Goal: Task Accomplishment & Management: Complete application form

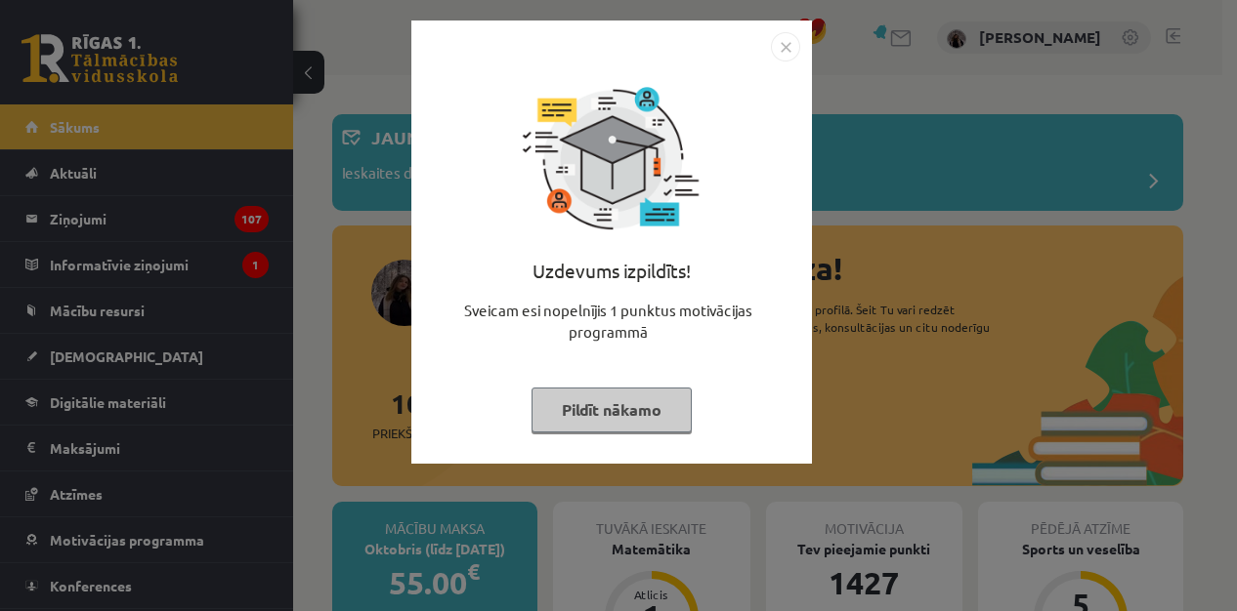
click at [635, 410] on button "Pildīt nākamo" at bounding box center [611, 410] width 160 height 45
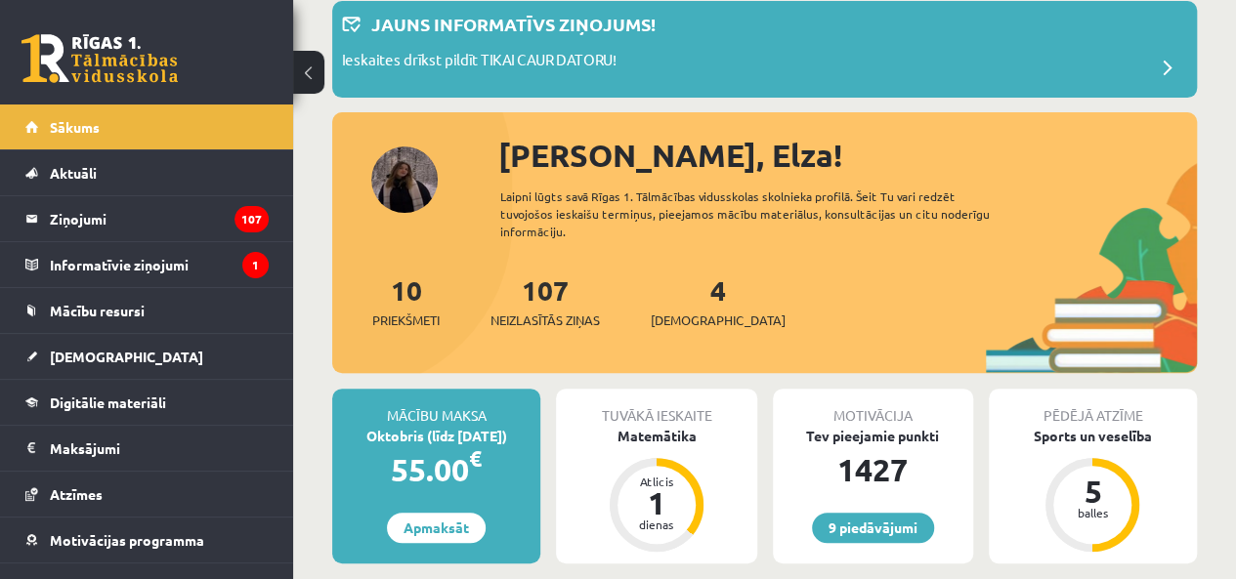
scroll to position [117, 0]
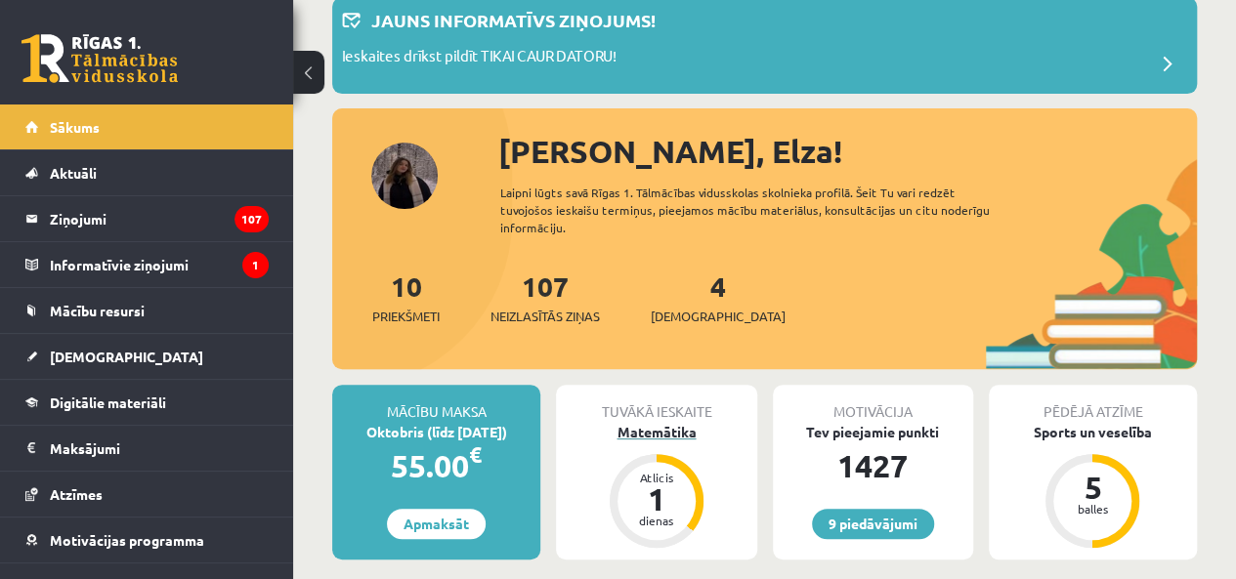
click at [687, 431] on div "Matemātika" at bounding box center [656, 432] width 200 height 21
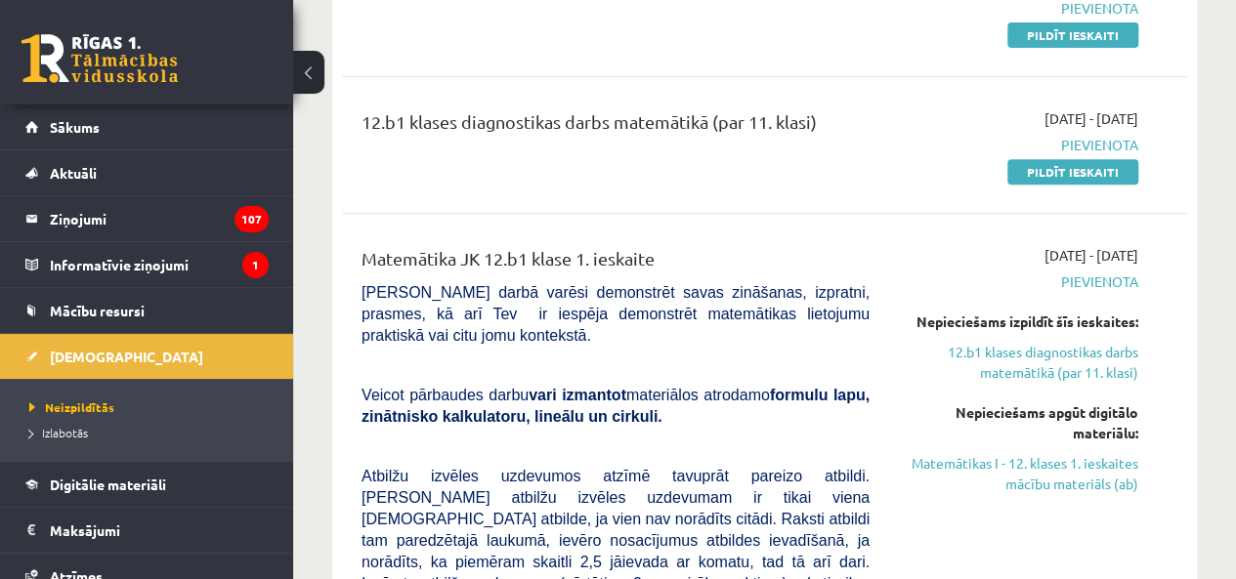
scroll to position [274, 0]
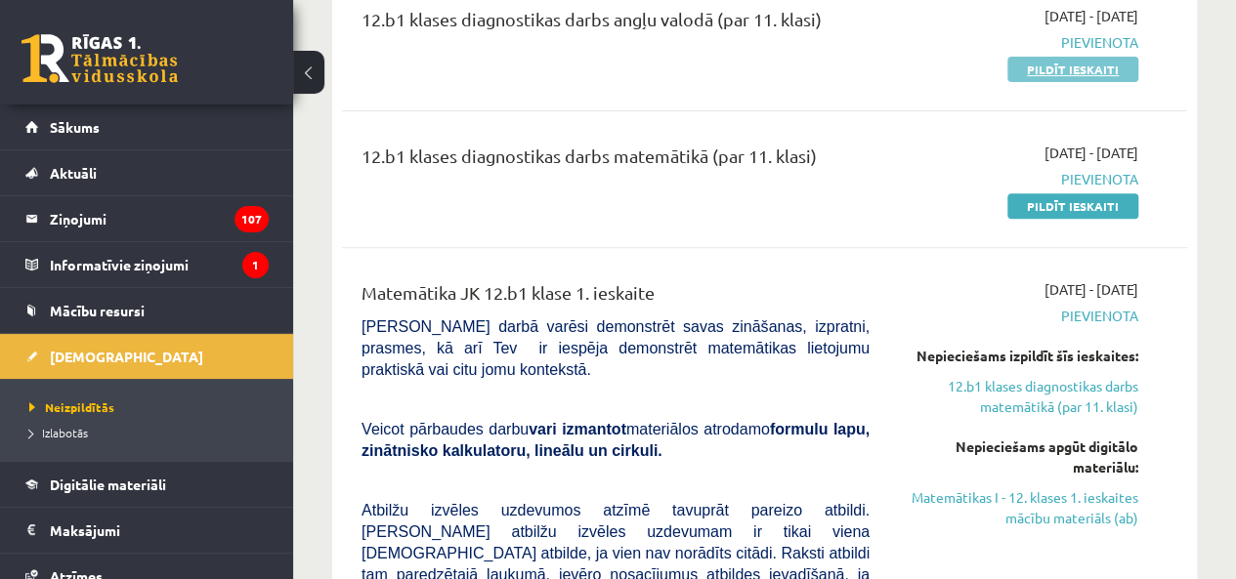
click at [1084, 71] on link "Pildīt ieskaiti" at bounding box center [1072, 69] width 131 height 25
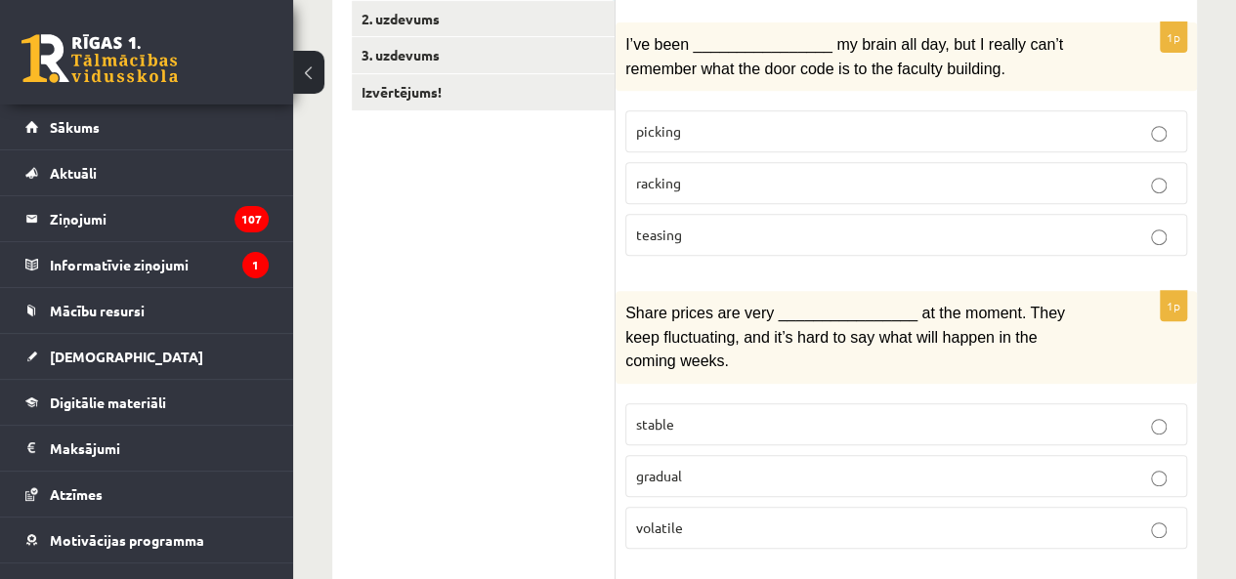
scroll to position [391, 0]
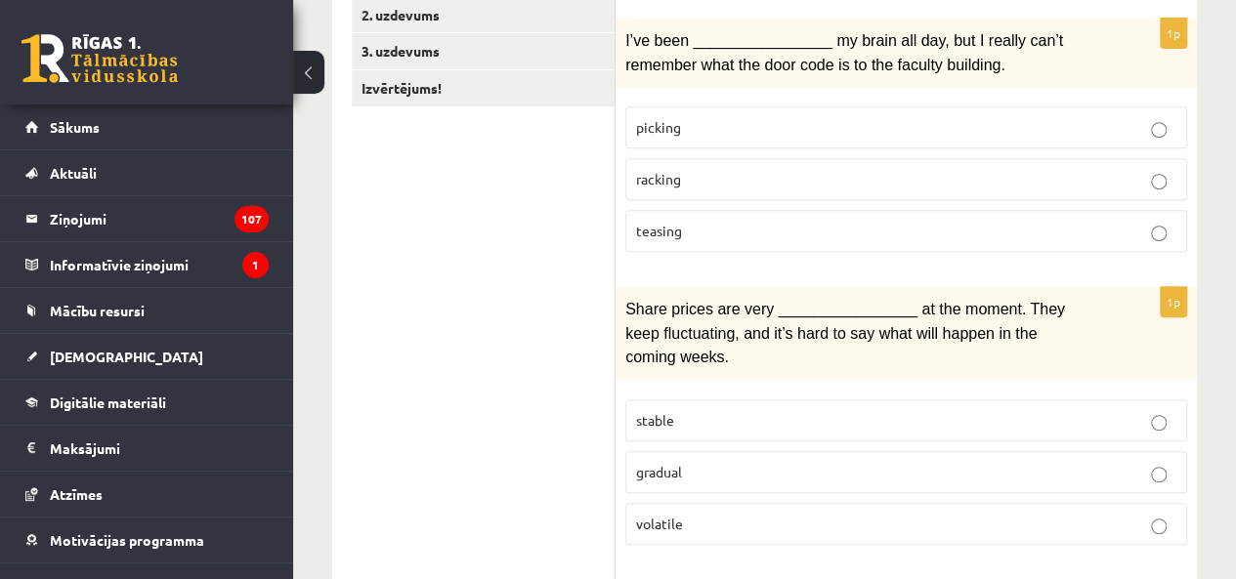
click at [725, 172] on p "racking" at bounding box center [906, 179] width 540 height 21
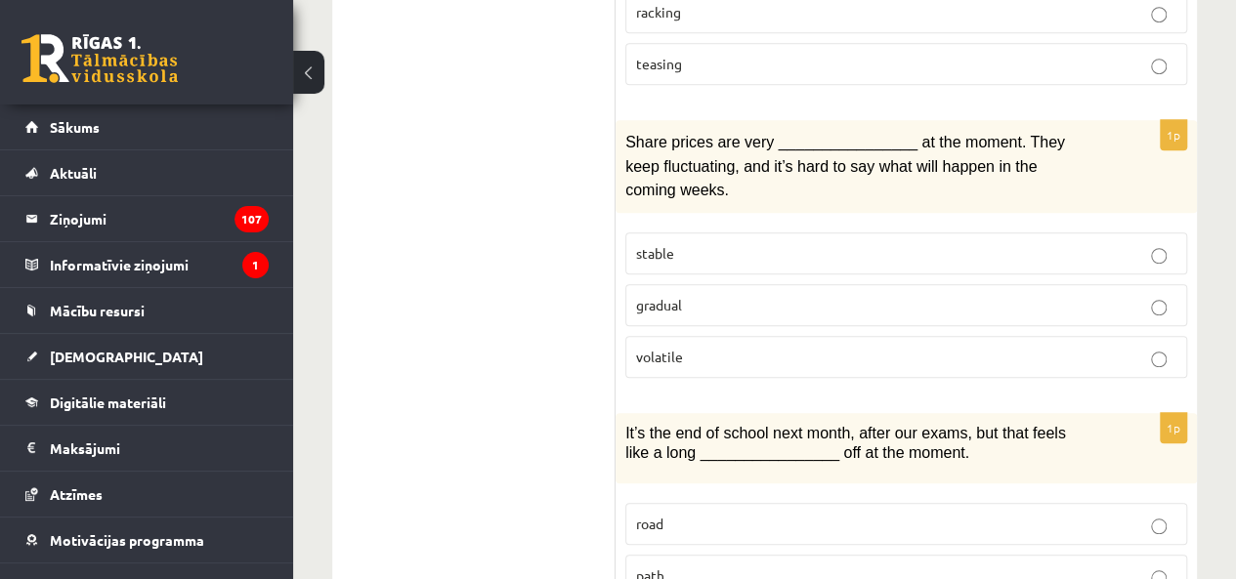
scroll to position [586, 0]
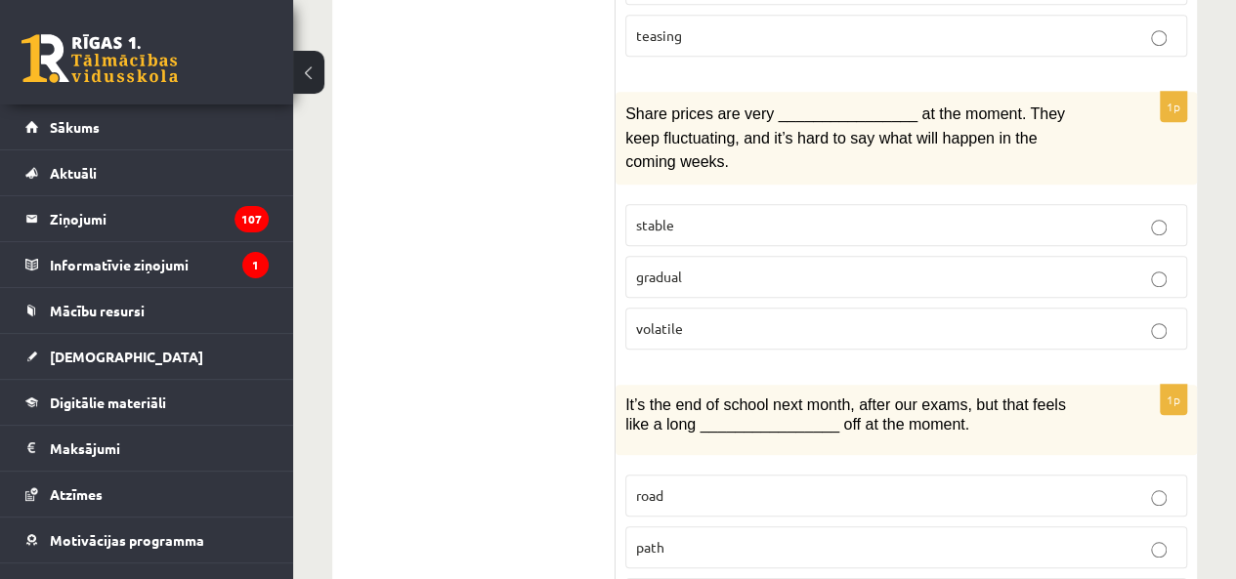
click at [884, 318] on p "volatile" at bounding box center [906, 328] width 540 height 21
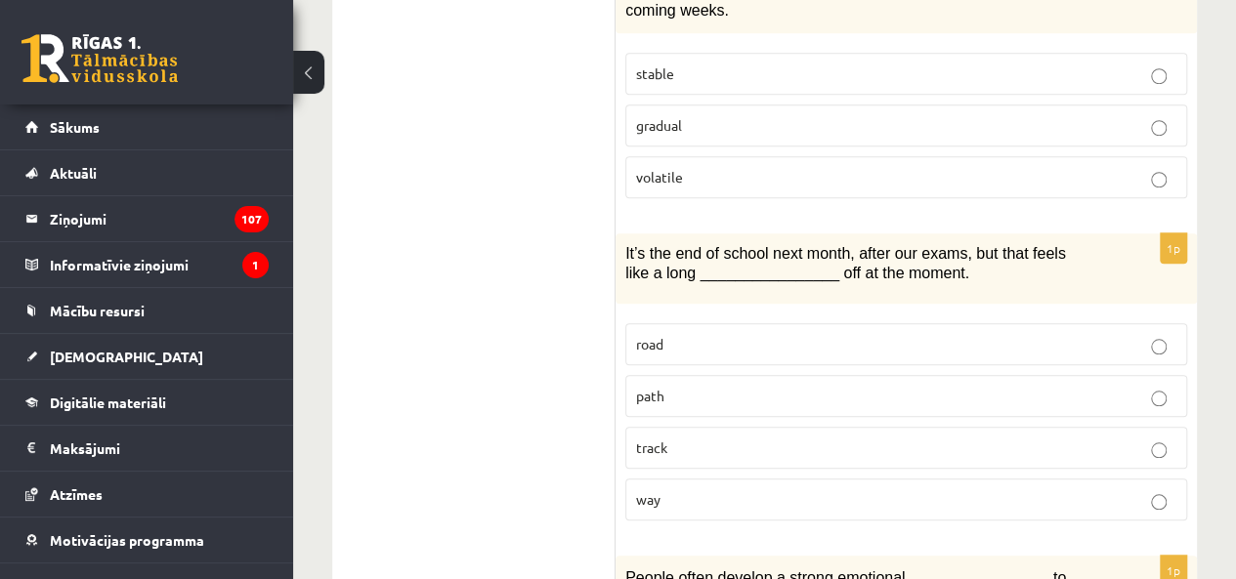
scroll to position [781, 0]
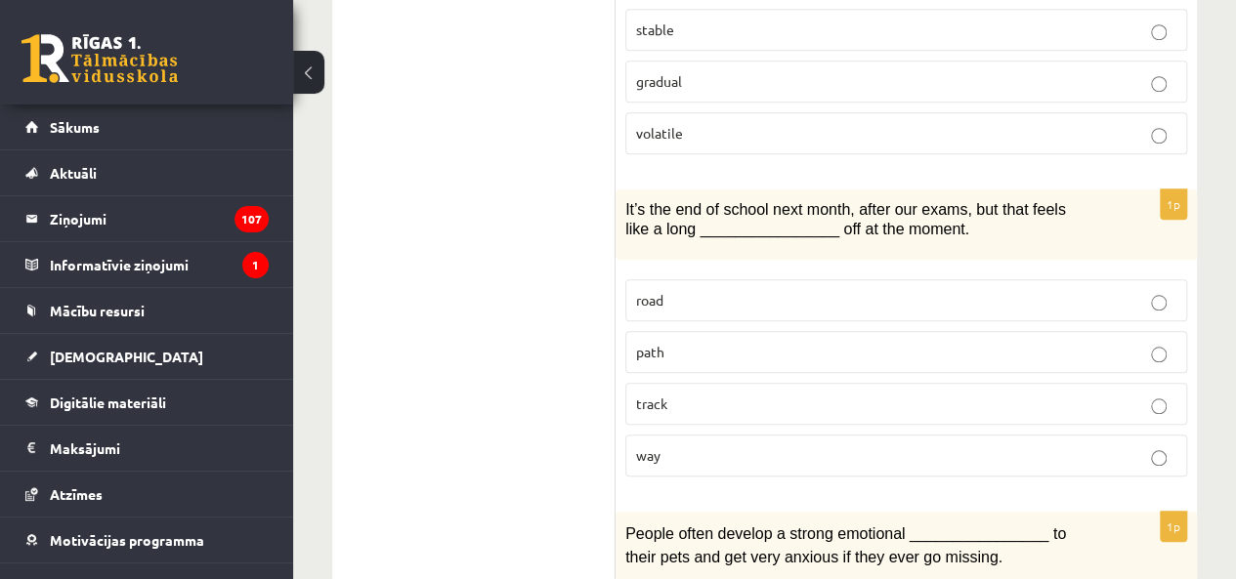
click at [832, 445] on p "way" at bounding box center [906, 455] width 540 height 21
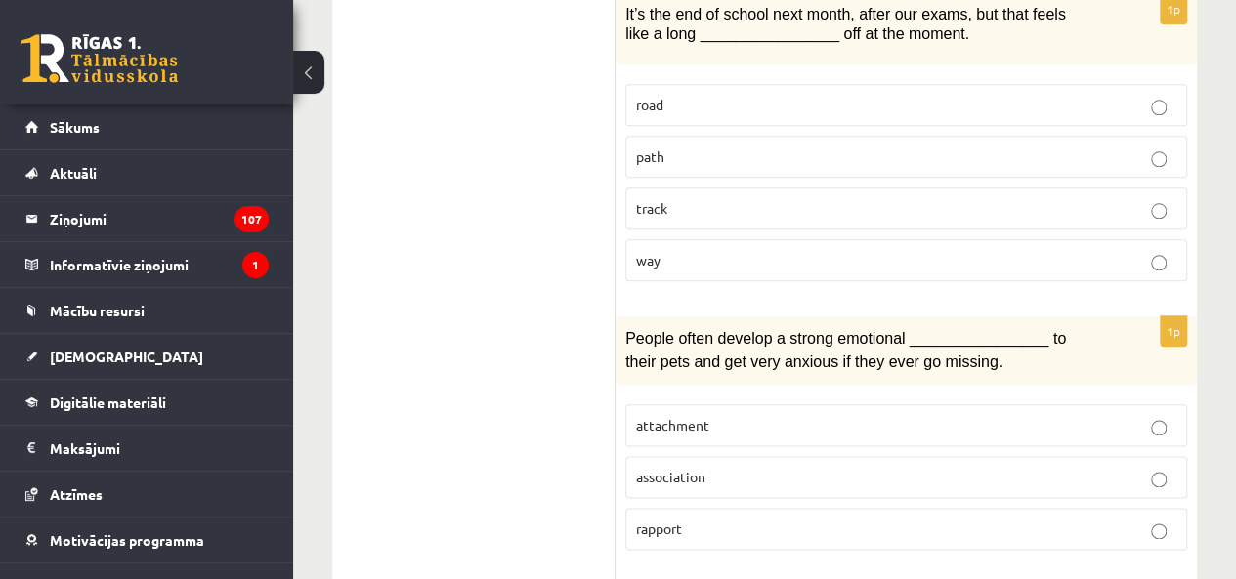
scroll to position [1074, 0]
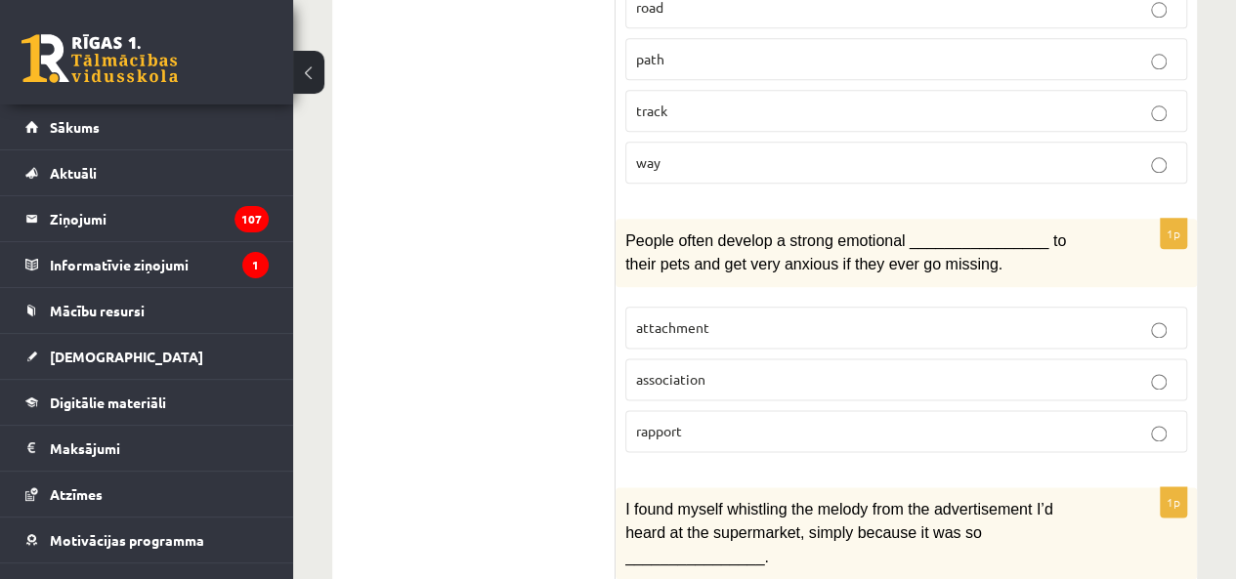
click at [879, 317] on p "attachment" at bounding box center [906, 327] width 540 height 21
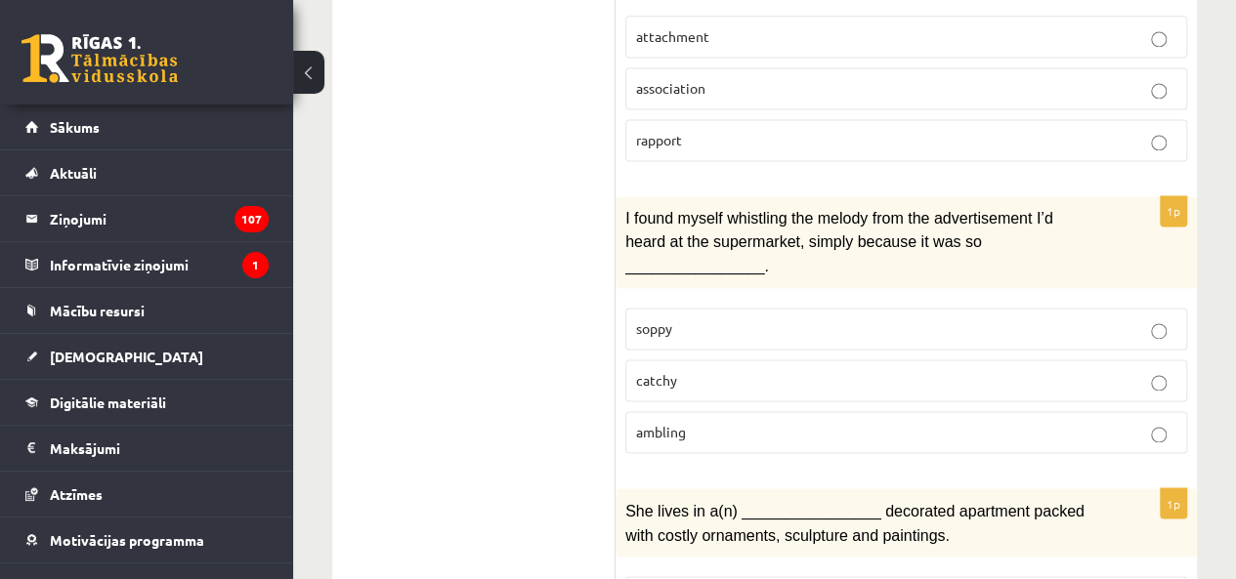
scroll to position [1368, 0]
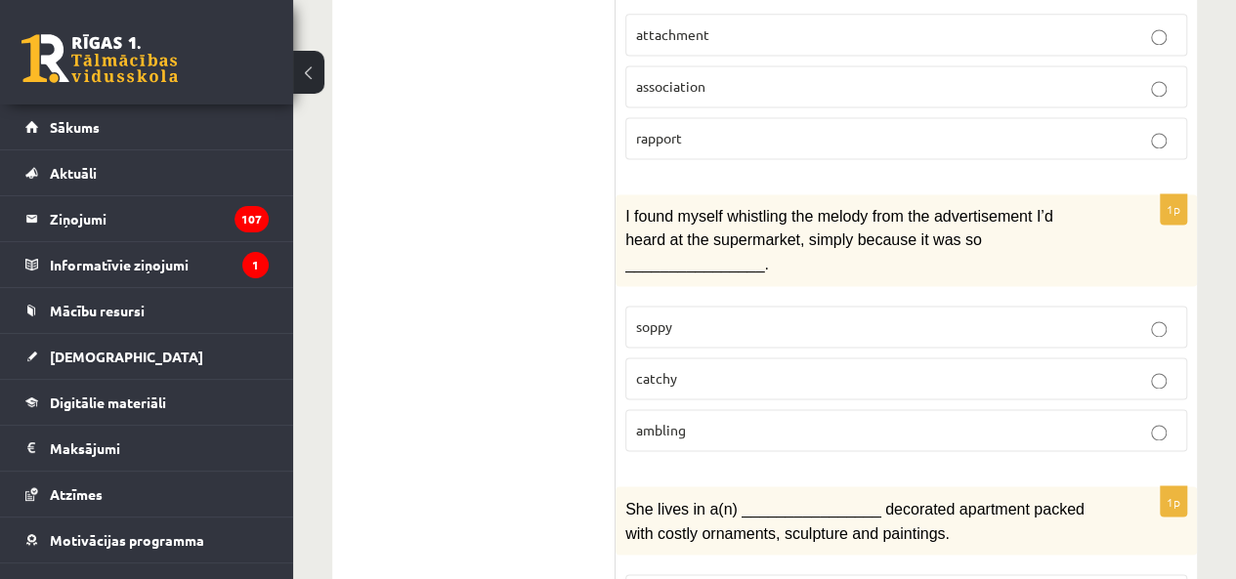
click at [880, 358] on label "catchy" at bounding box center [906, 379] width 562 height 42
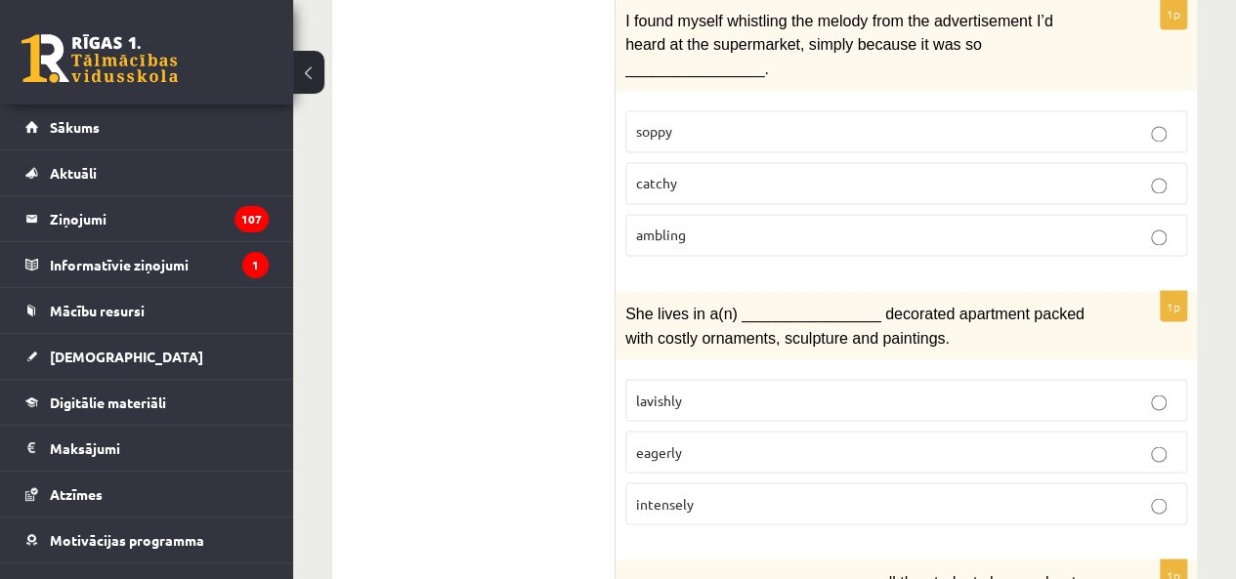
scroll to position [1661, 0]
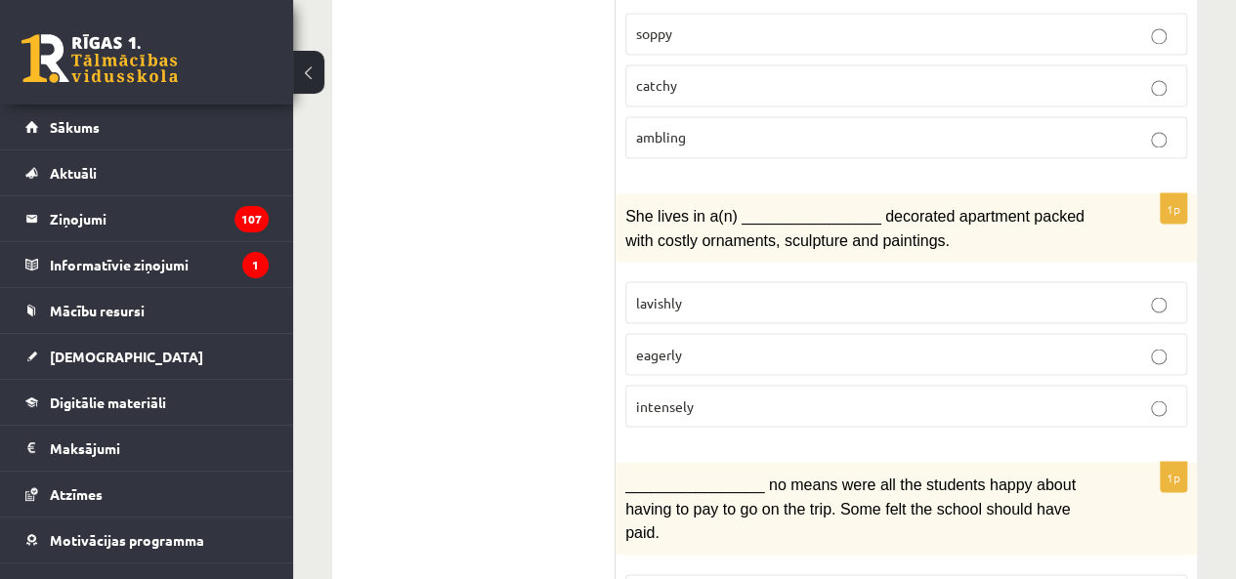
click at [894, 292] on p "lavishly" at bounding box center [906, 302] width 540 height 21
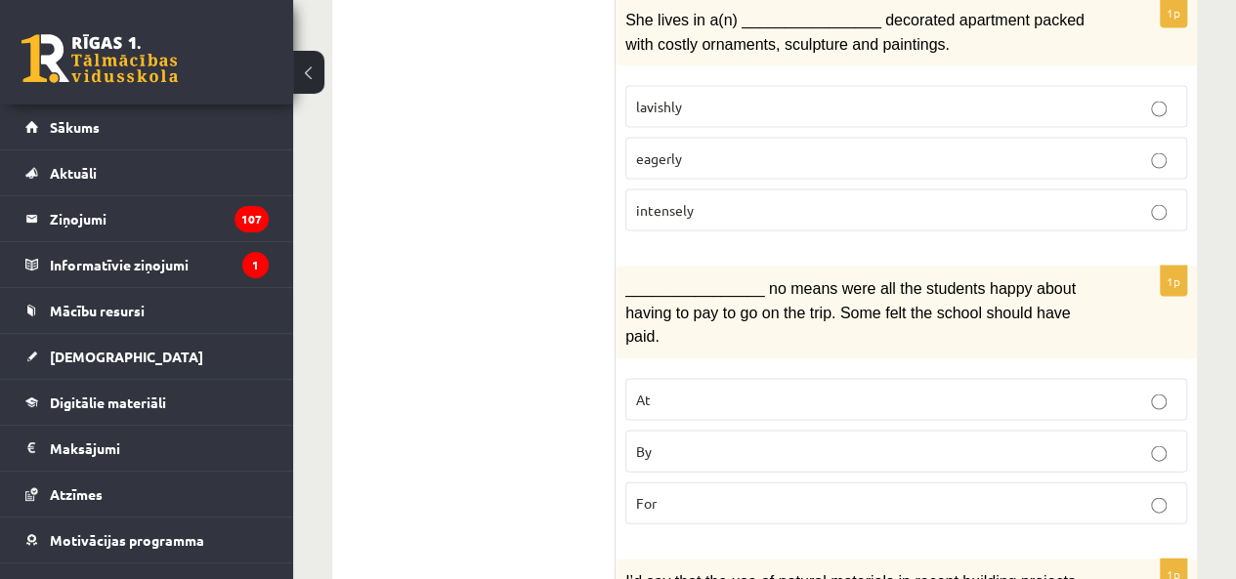
scroll to position [1954, 0]
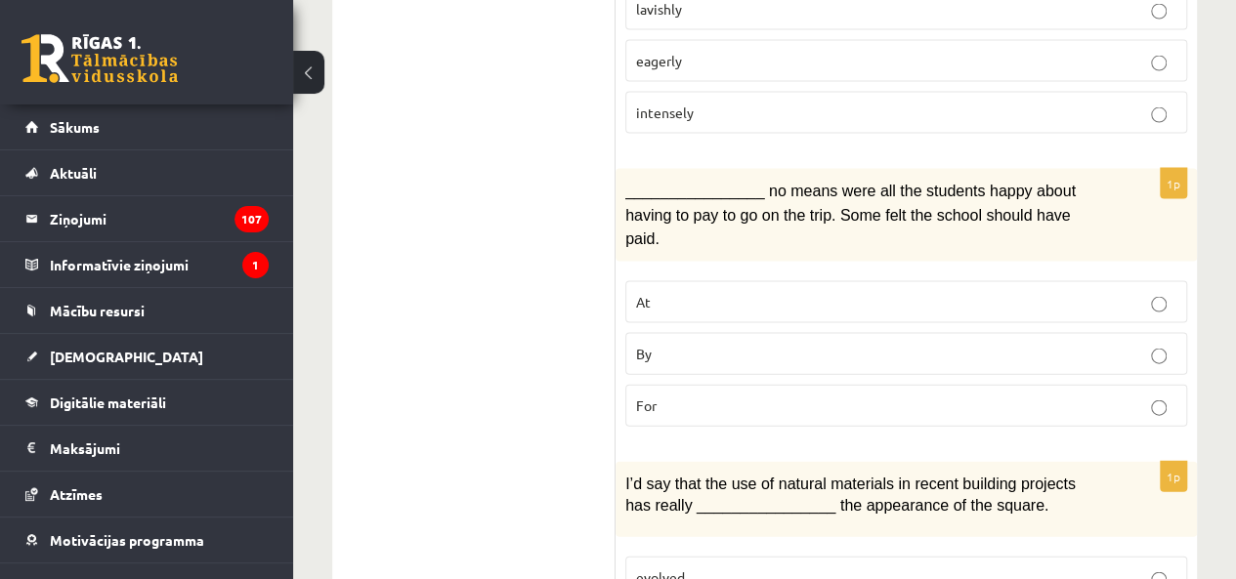
click at [888, 344] on p "By" at bounding box center [906, 354] width 540 height 21
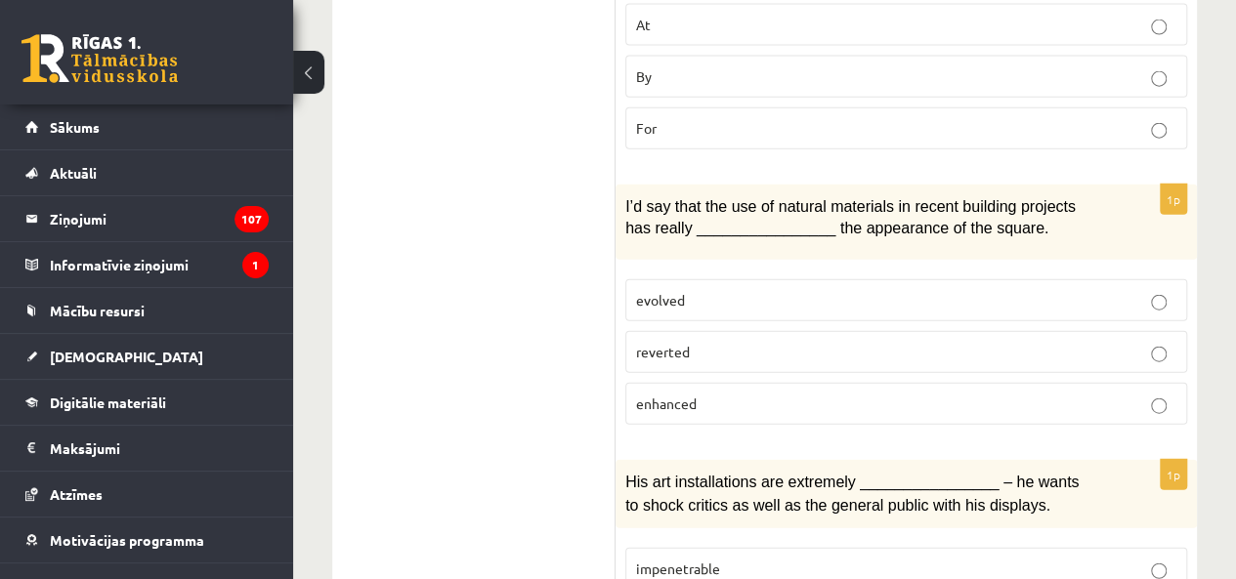
scroll to position [2247, 0]
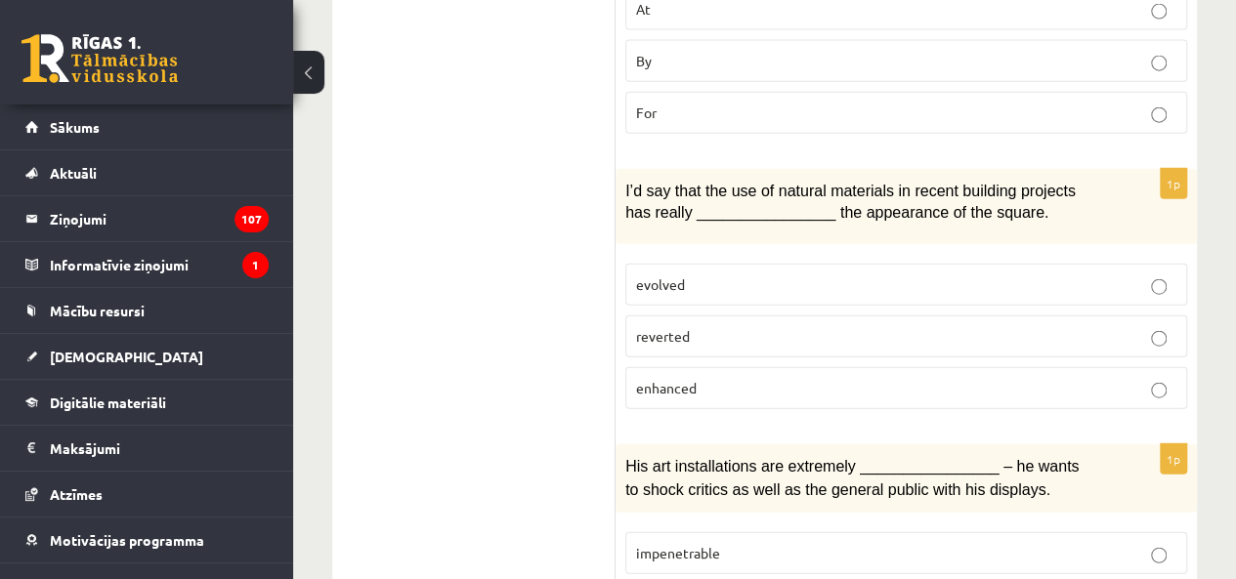
click at [895, 367] on label "enhanced" at bounding box center [906, 388] width 562 height 42
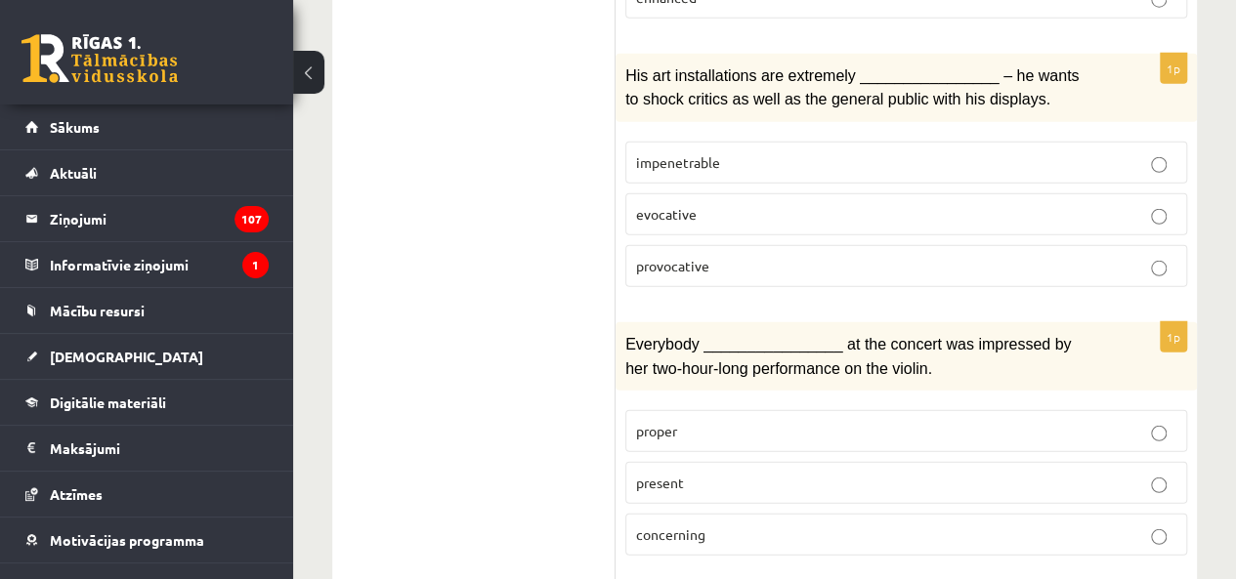
scroll to position [2540, 0]
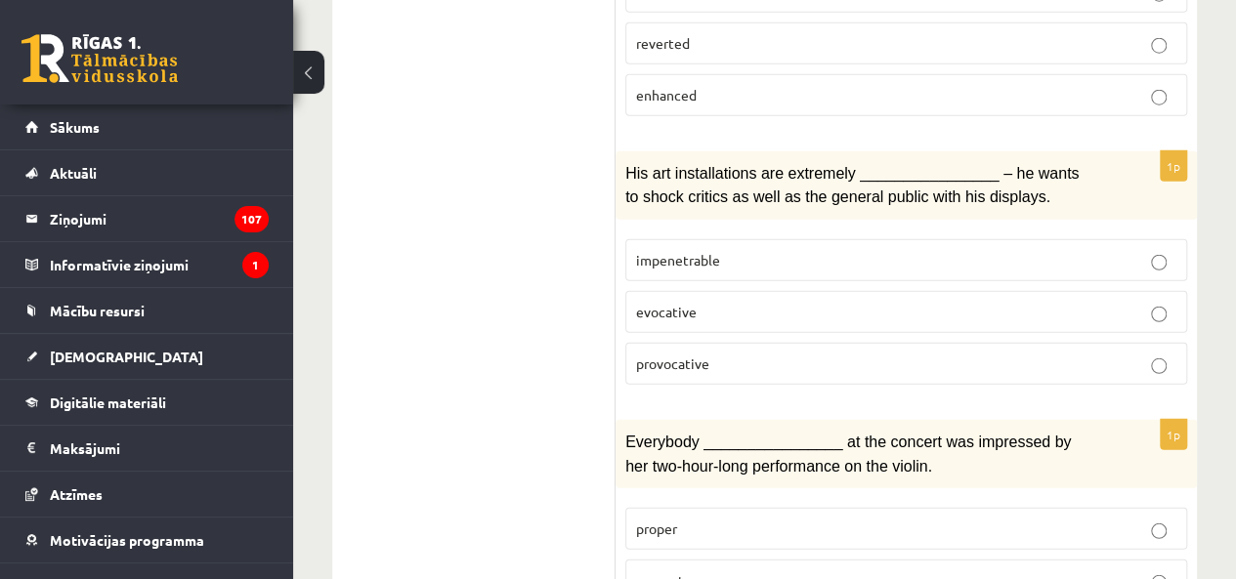
click at [895, 343] on label "provocative" at bounding box center [906, 364] width 562 height 42
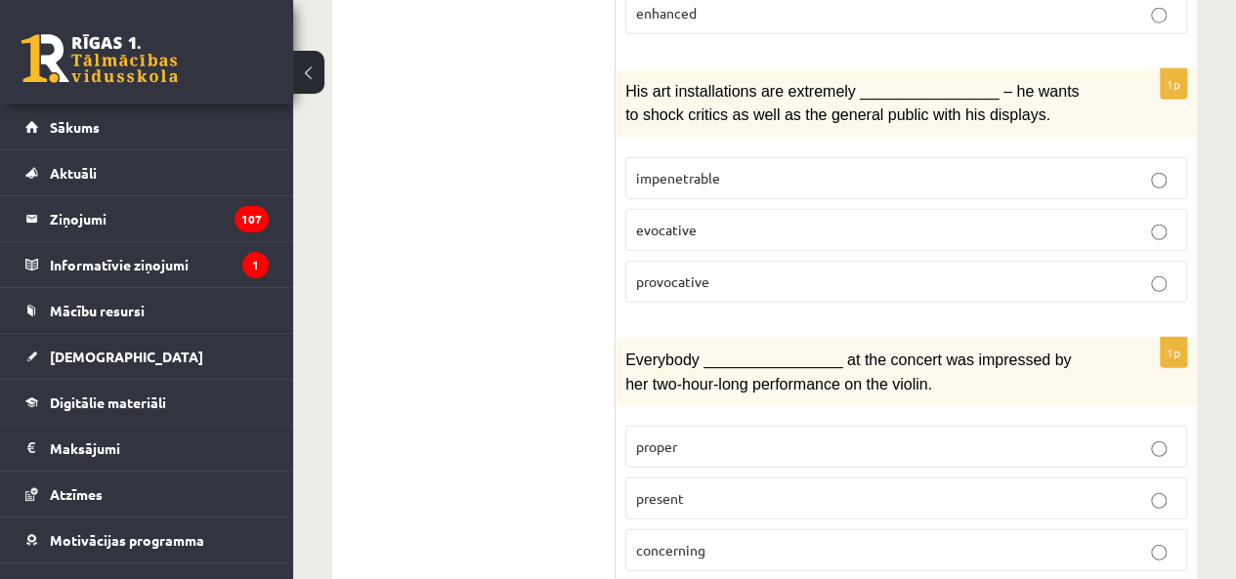
scroll to position [2735, 0]
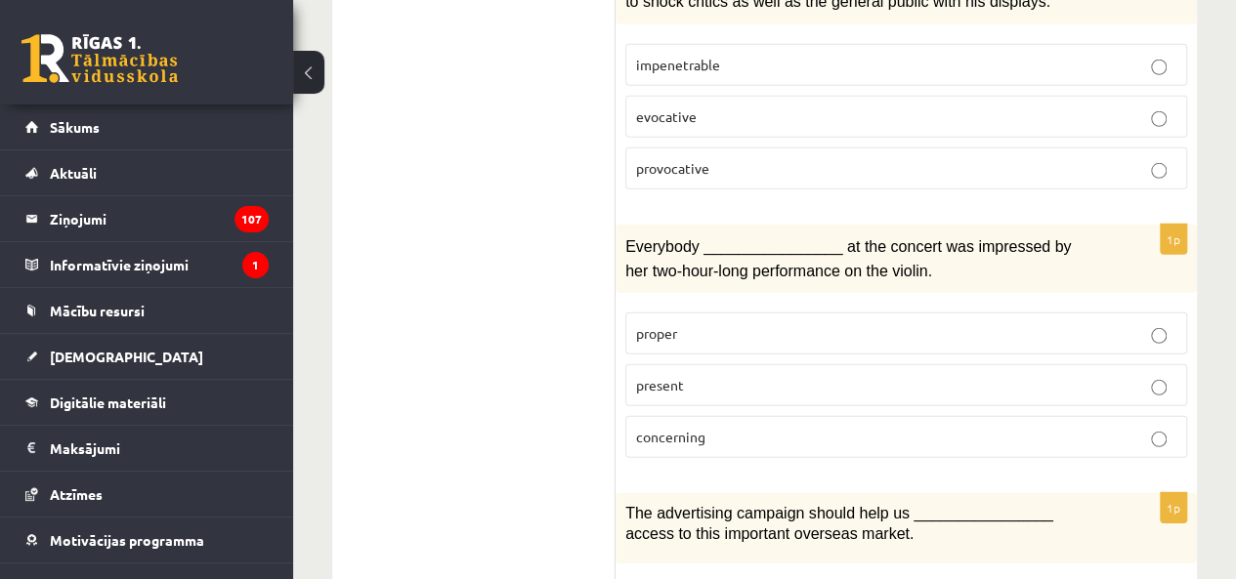
click at [895, 375] on p "present" at bounding box center [906, 385] width 540 height 21
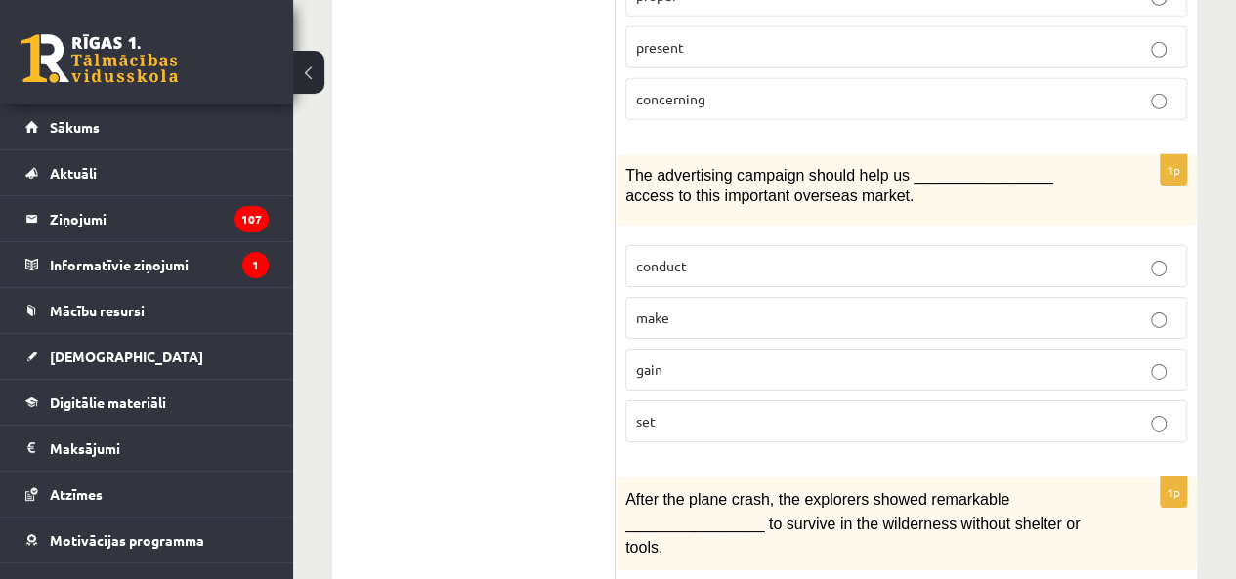
scroll to position [3028, 0]
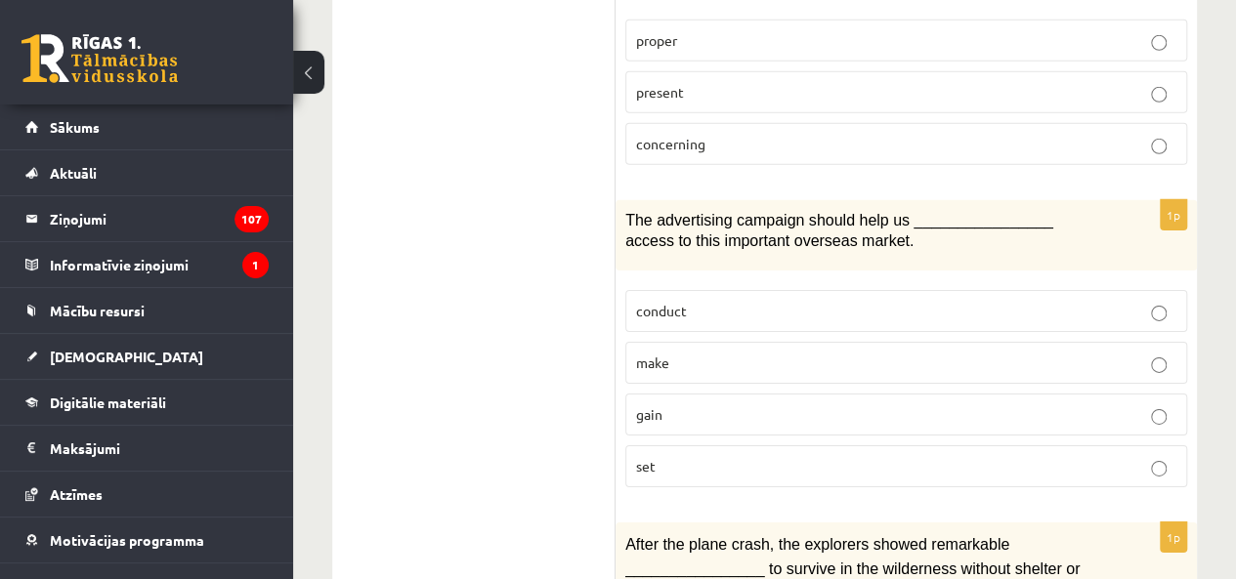
click at [881, 320] on fieldset "conduct make gain set" at bounding box center [906, 386] width 562 height 213
click at [889, 404] on p "gain" at bounding box center [906, 414] width 540 height 21
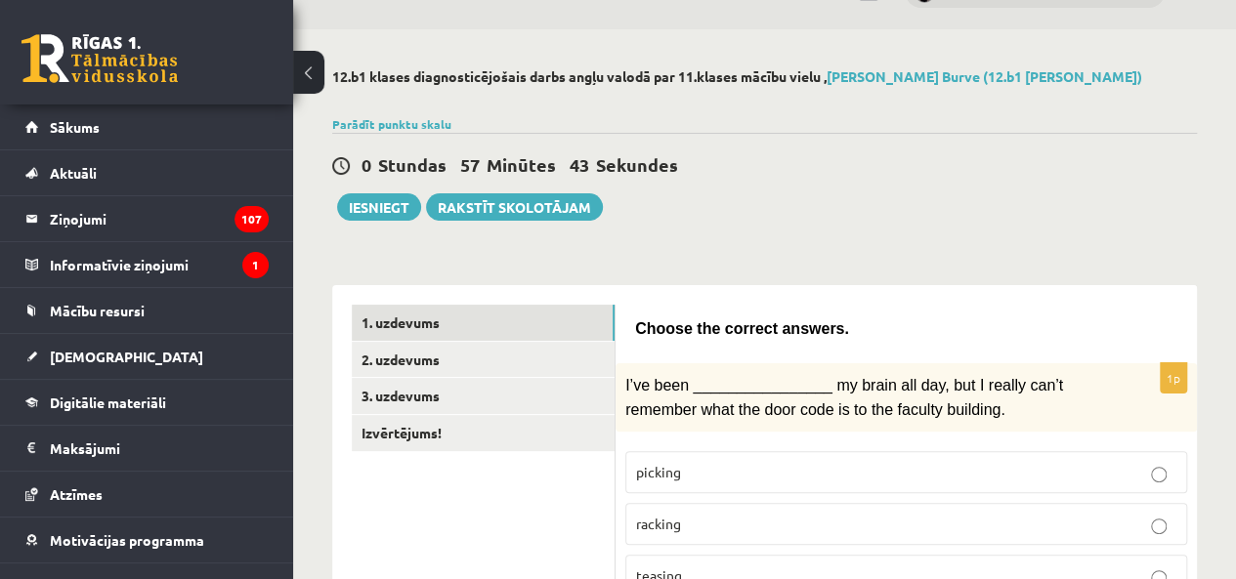
scroll to position [0, 0]
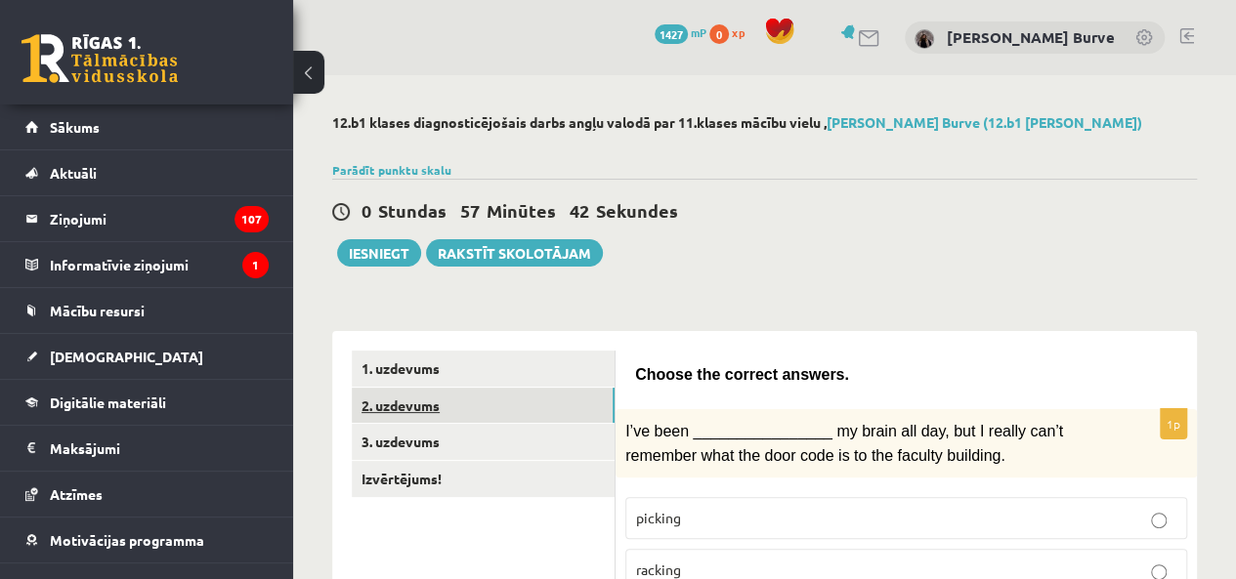
click at [466, 415] on link "2. uzdevums" at bounding box center [483, 406] width 263 height 36
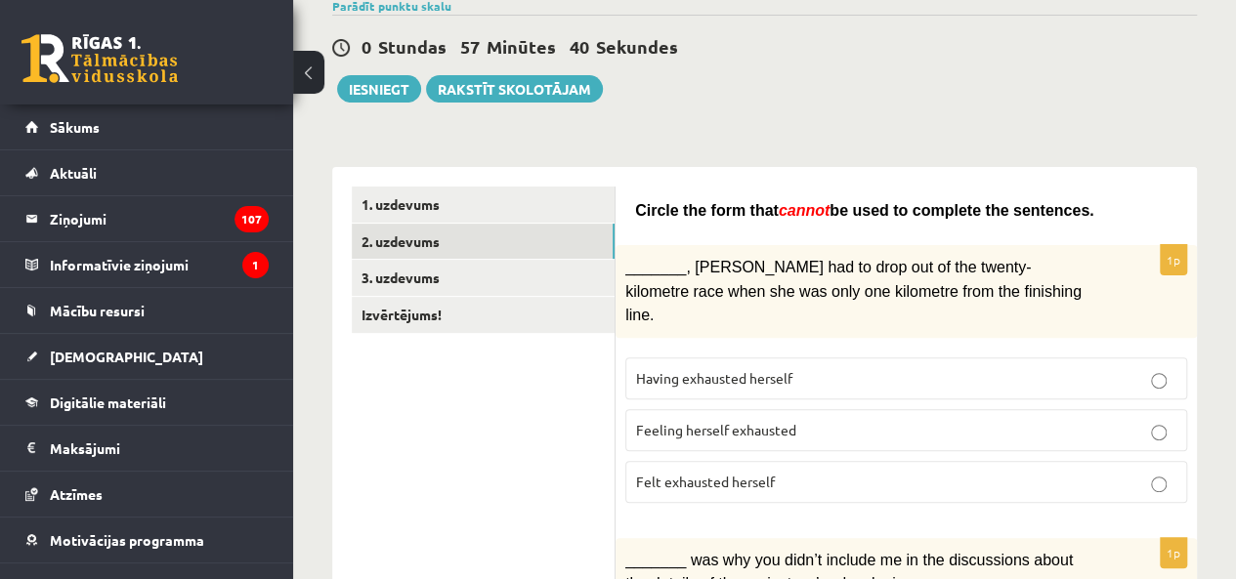
scroll to position [195, 0]
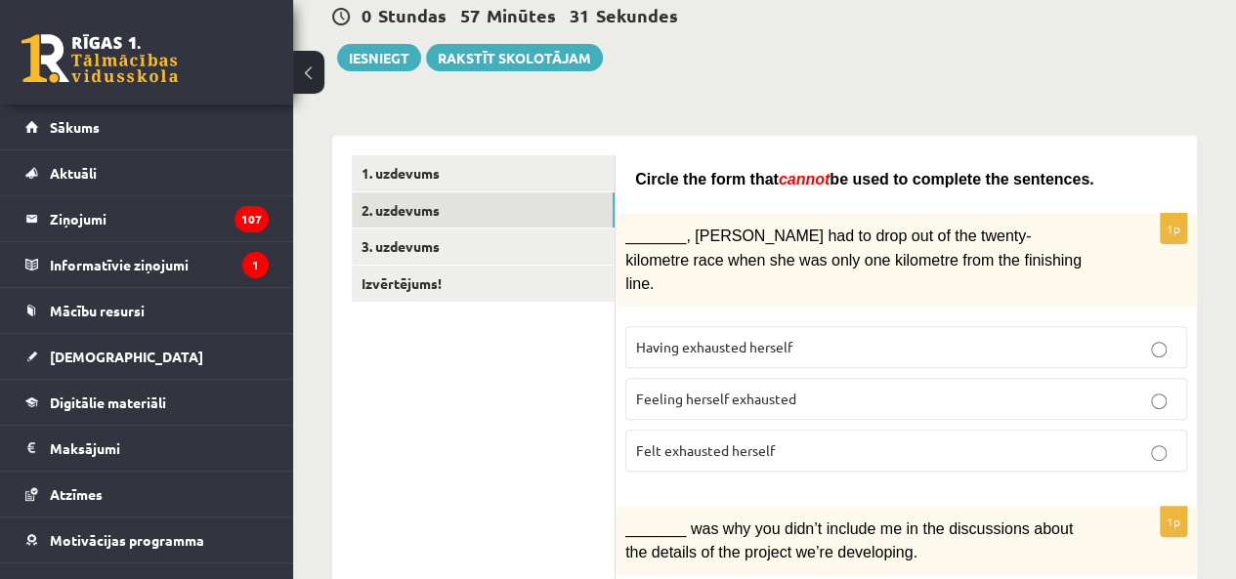
click at [992, 441] on p "Felt exhausted herself" at bounding box center [906, 451] width 540 height 21
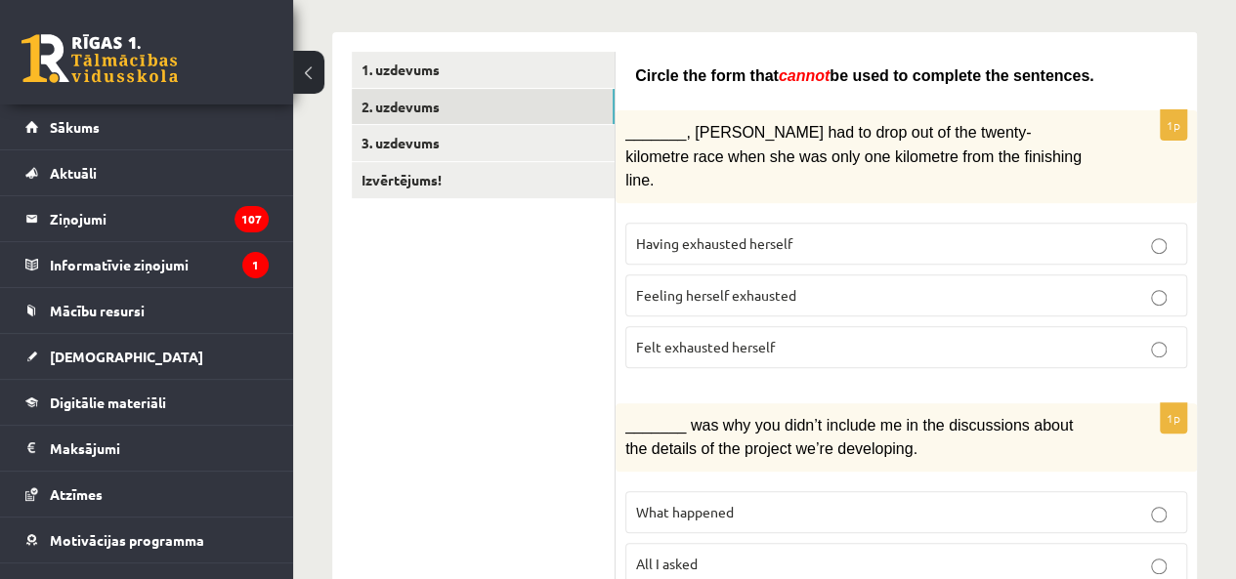
scroll to position [488, 0]
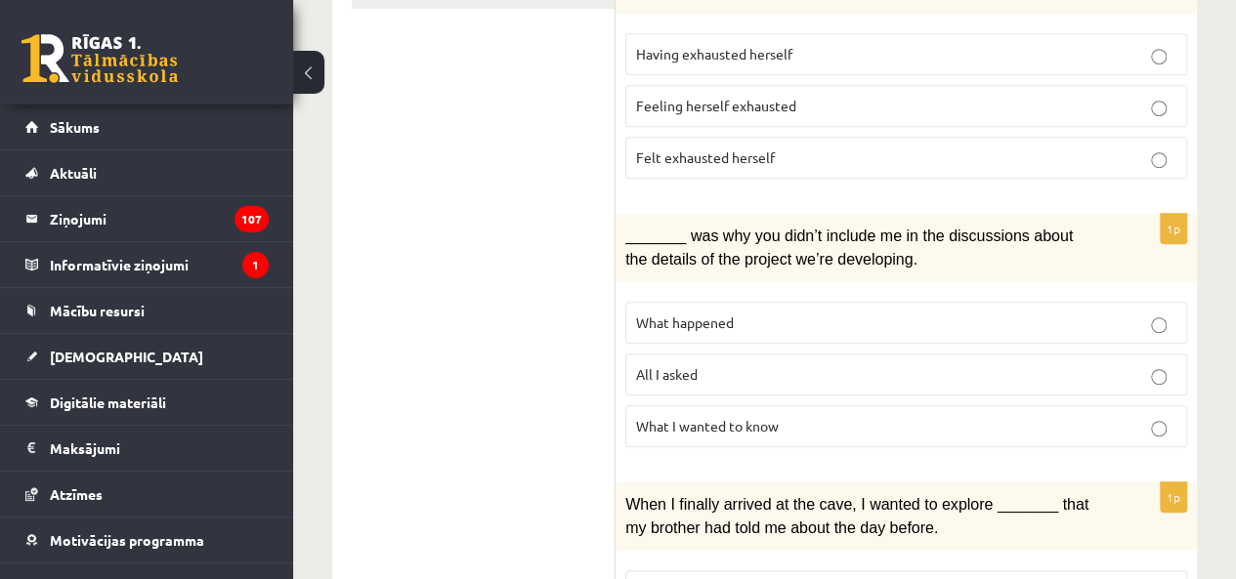
click at [967, 364] on p "All I asked" at bounding box center [906, 374] width 540 height 21
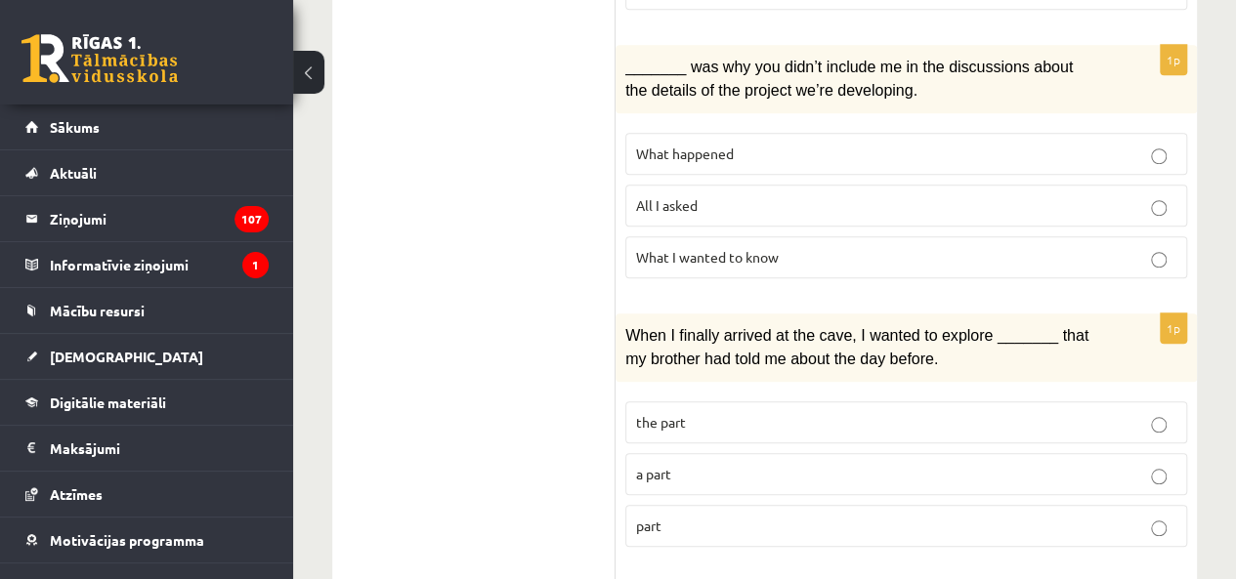
scroll to position [586, 0]
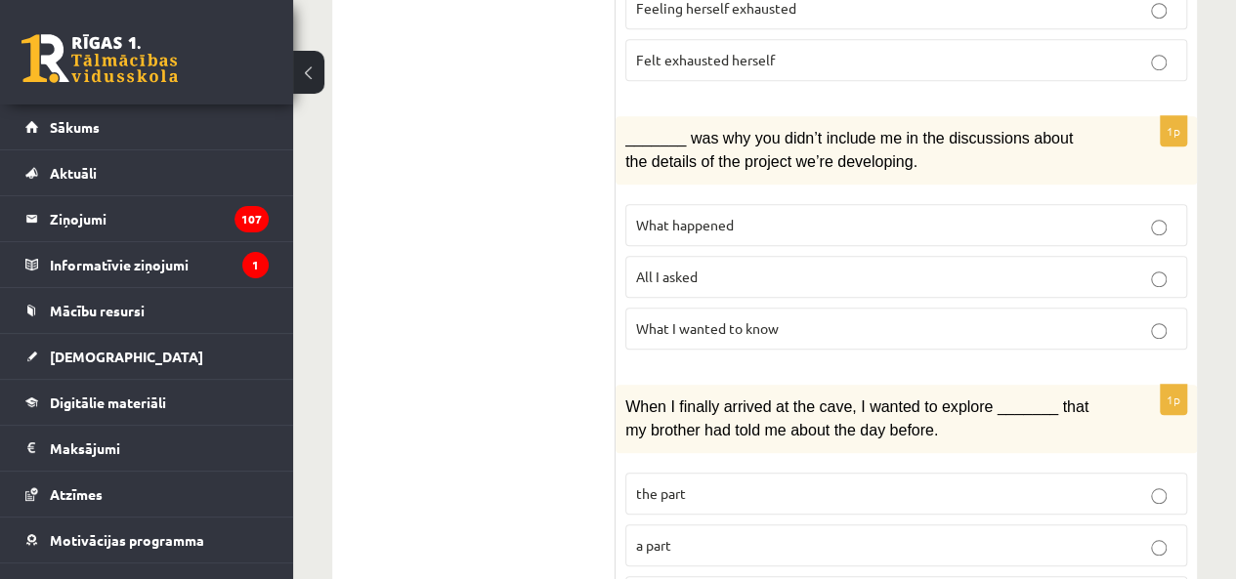
click at [1097, 215] on p "What happened" at bounding box center [906, 225] width 540 height 21
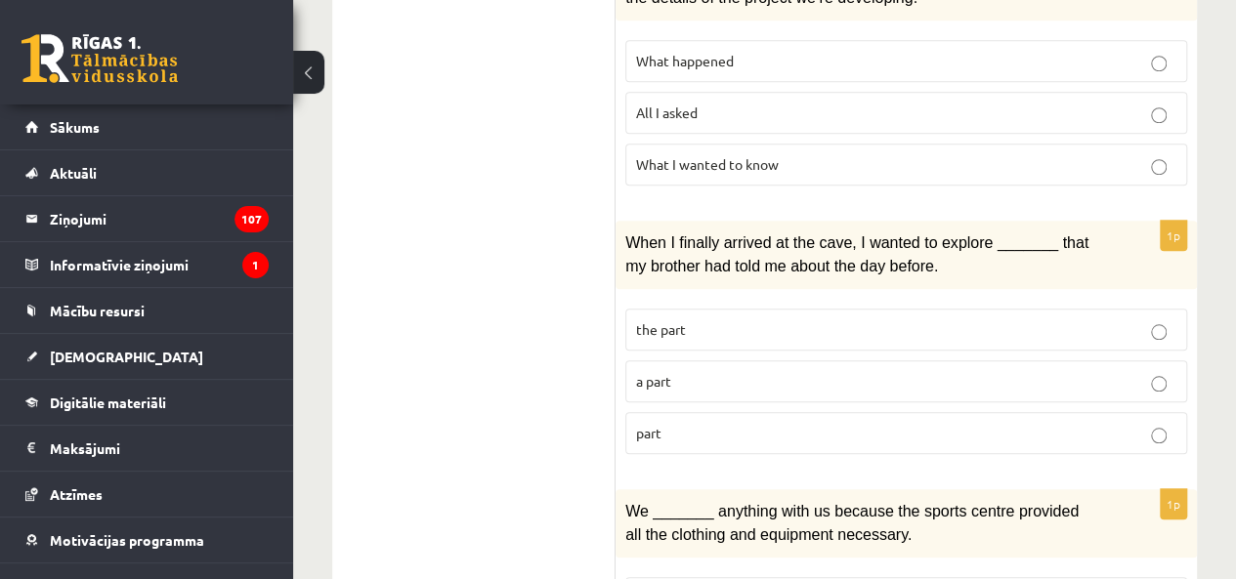
scroll to position [781, 0]
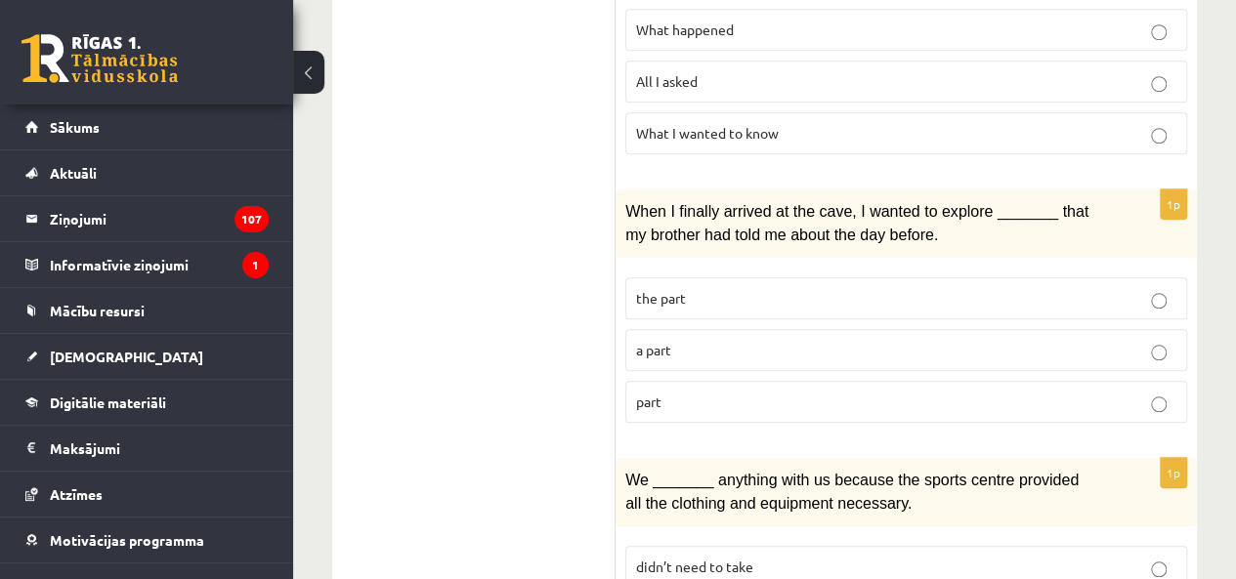
drag, startPoint x: 1084, startPoint y: 337, endPoint x: 1087, endPoint y: 348, distance: 11.1
click at [1086, 346] on fieldset "the part a part part" at bounding box center [906, 348] width 562 height 161
click at [1090, 383] on label "part" at bounding box center [906, 402] width 562 height 42
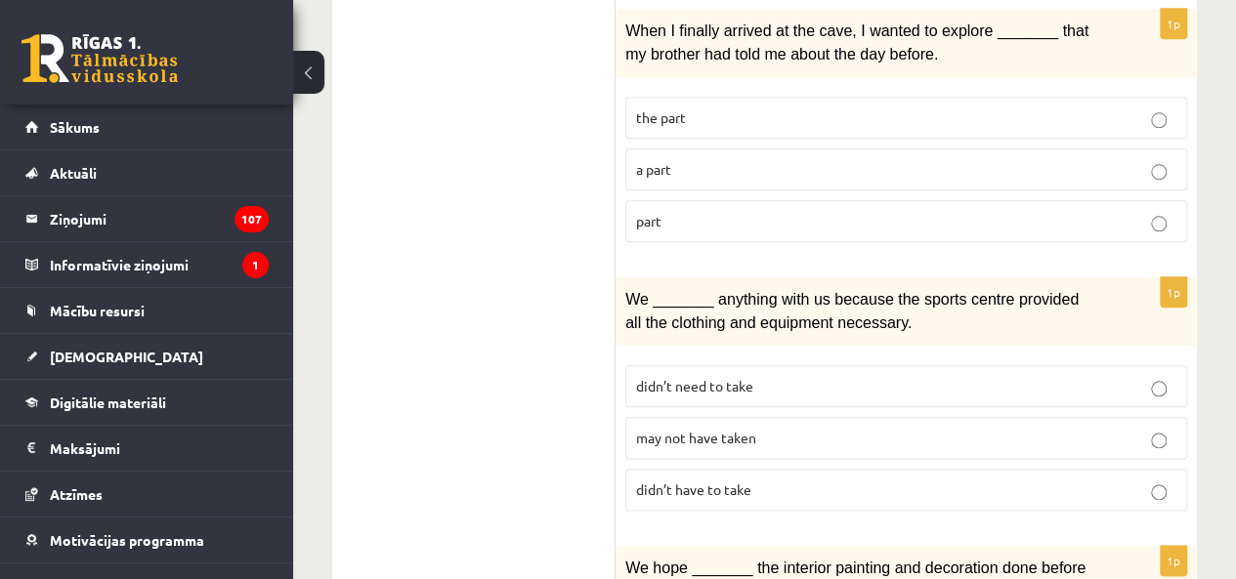
scroll to position [1074, 0]
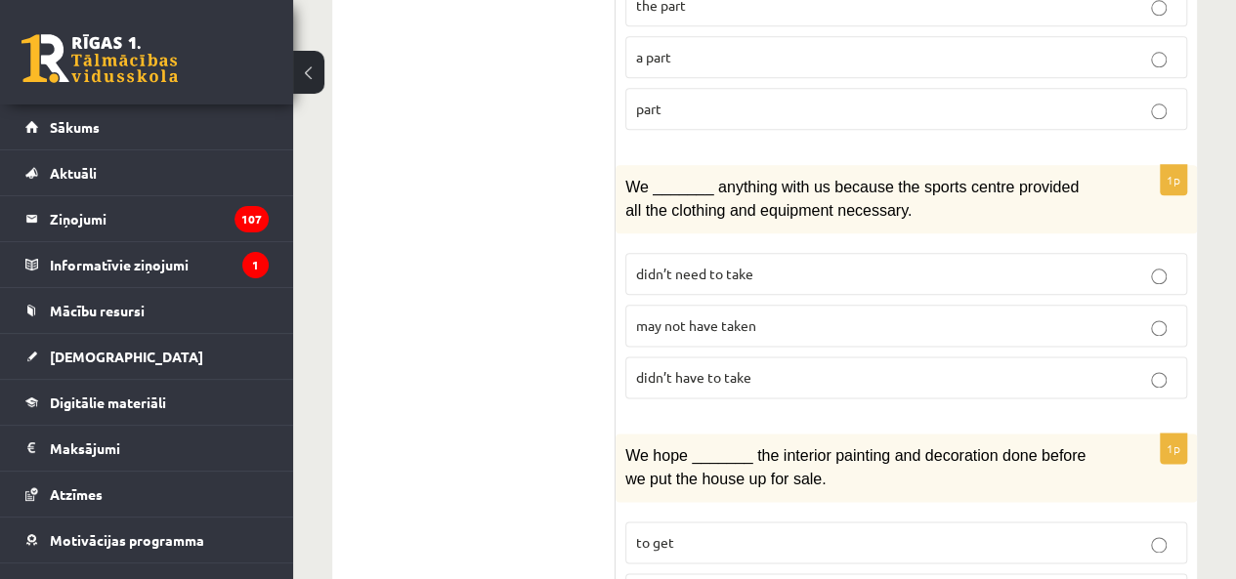
click at [1088, 316] on p "may not have taken" at bounding box center [906, 326] width 540 height 21
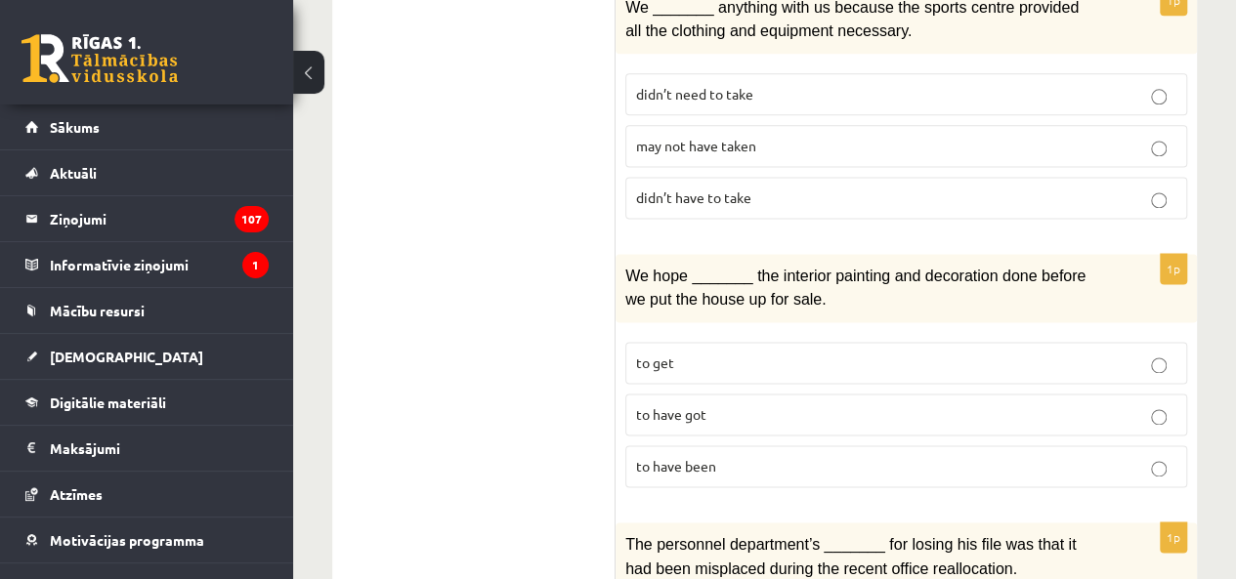
scroll to position [1270, 0]
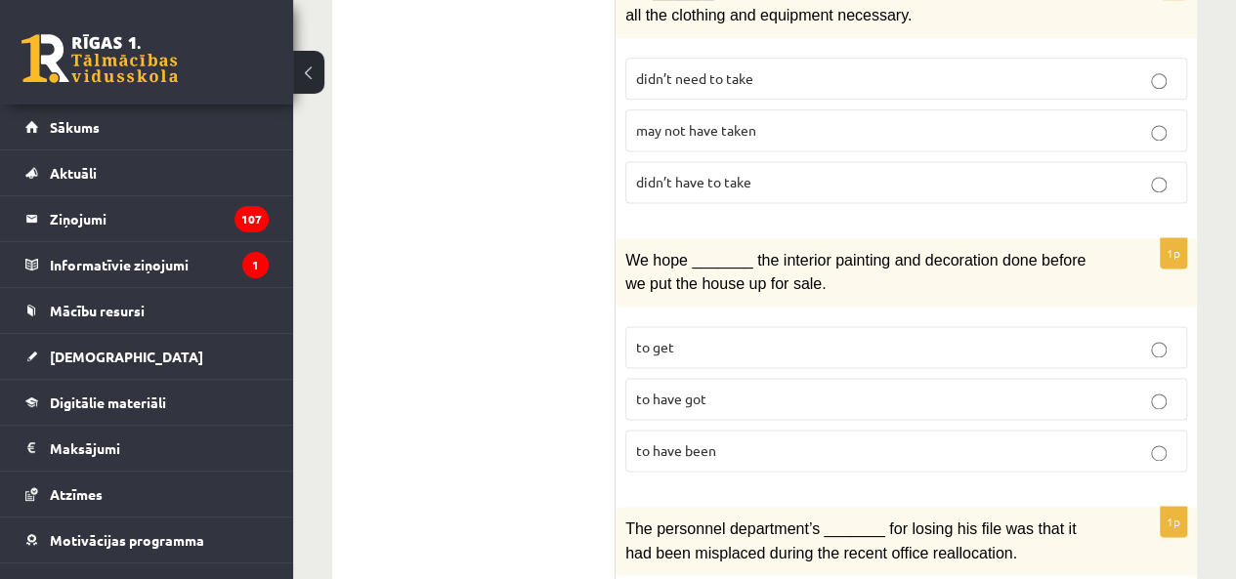
click at [1052, 430] on label "to have been" at bounding box center [906, 451] width 562 height 42
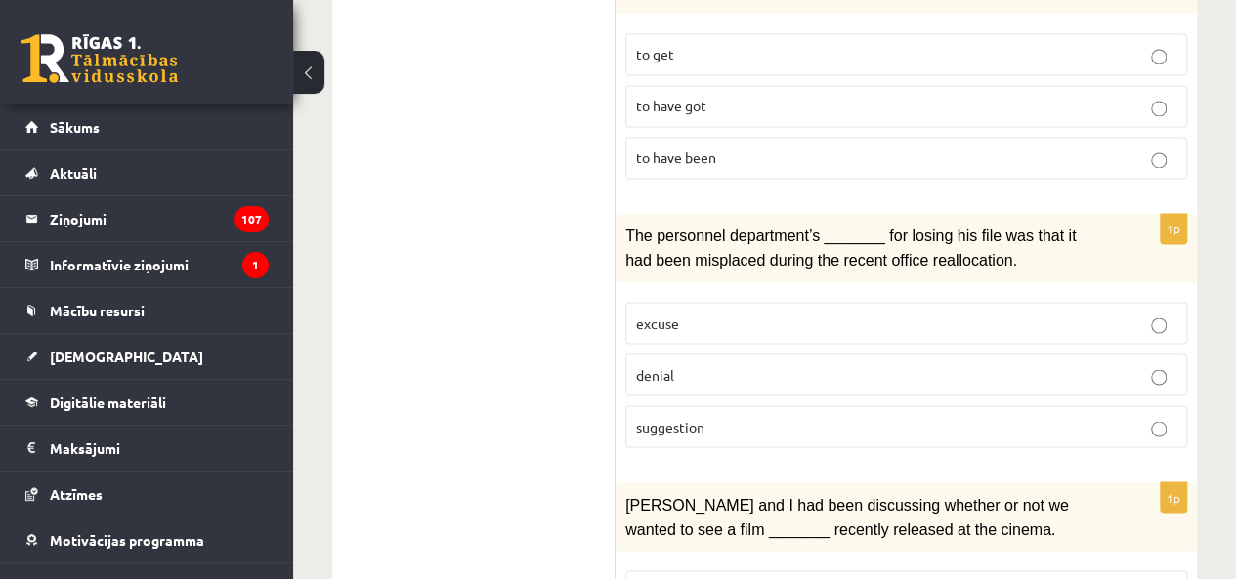
click at [1041, 354] on label "denial" at bounding box center [906, 375] width 562 height 42
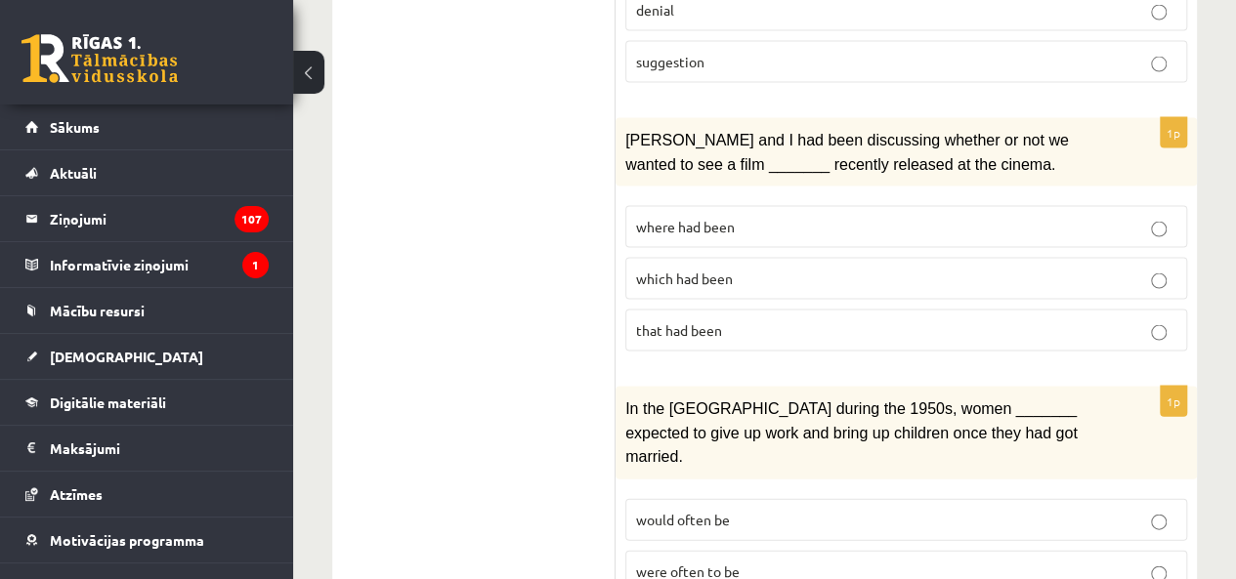
scroll to position [1954, 0]
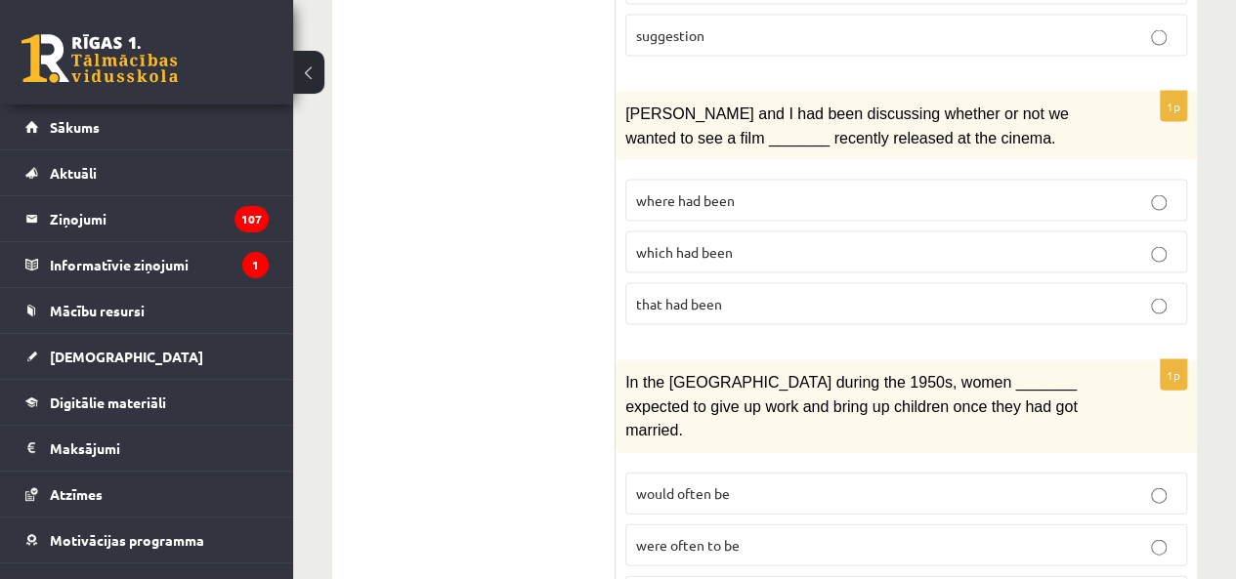
click at [976, 190] on p "where had been" at bounding box center [906, 200] width 540 height 21
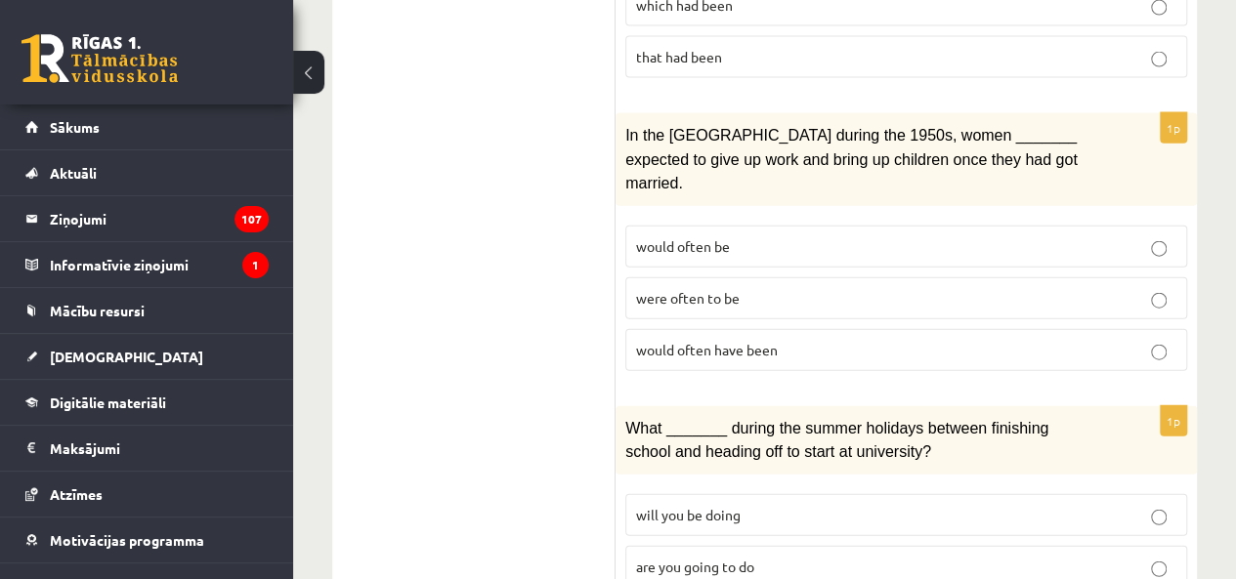
scroll to position [2247, 0]
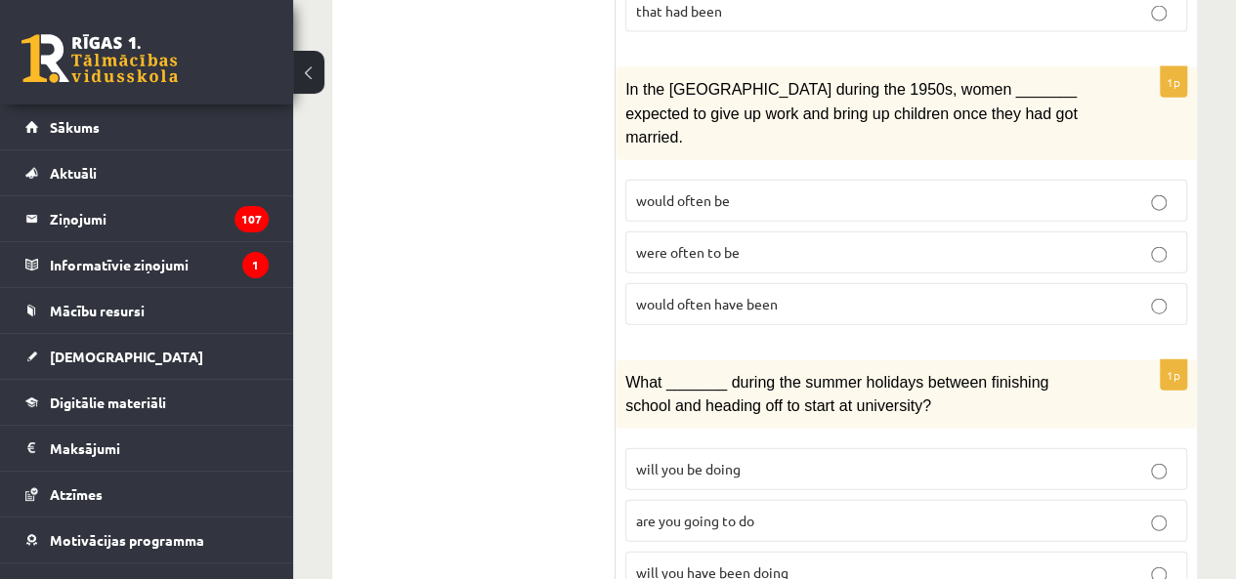
click at [977, 242] on p "were often to be" at bounding box center [906, 252] width 540 height 21
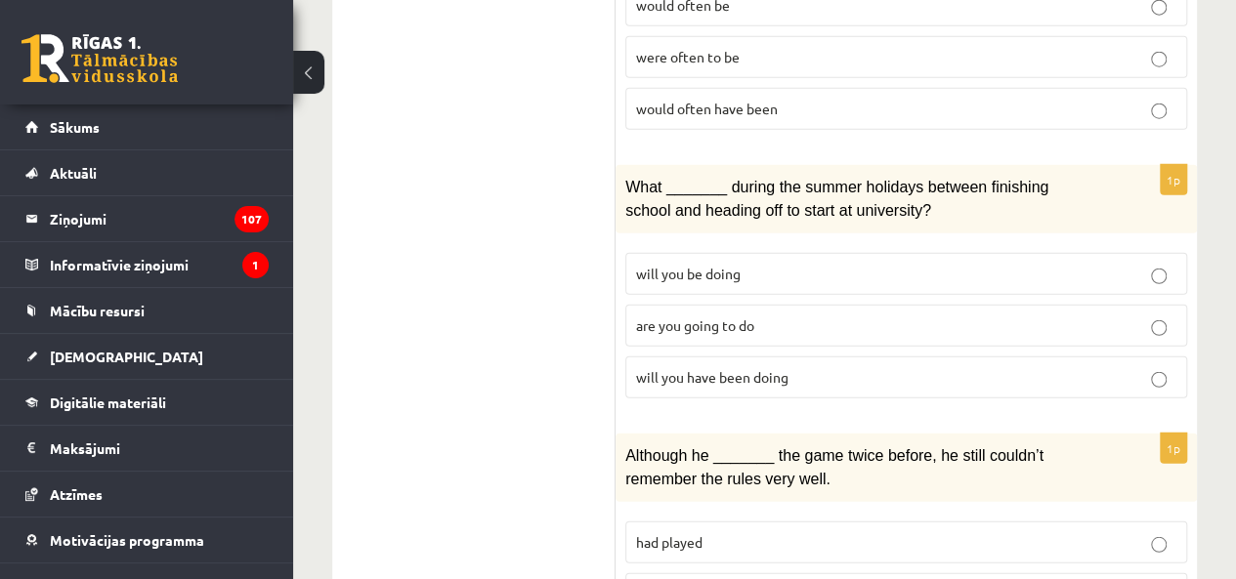
click at [905, 367] on p "will you have been doing" at bounding box center [906, 377] width 540 height 21
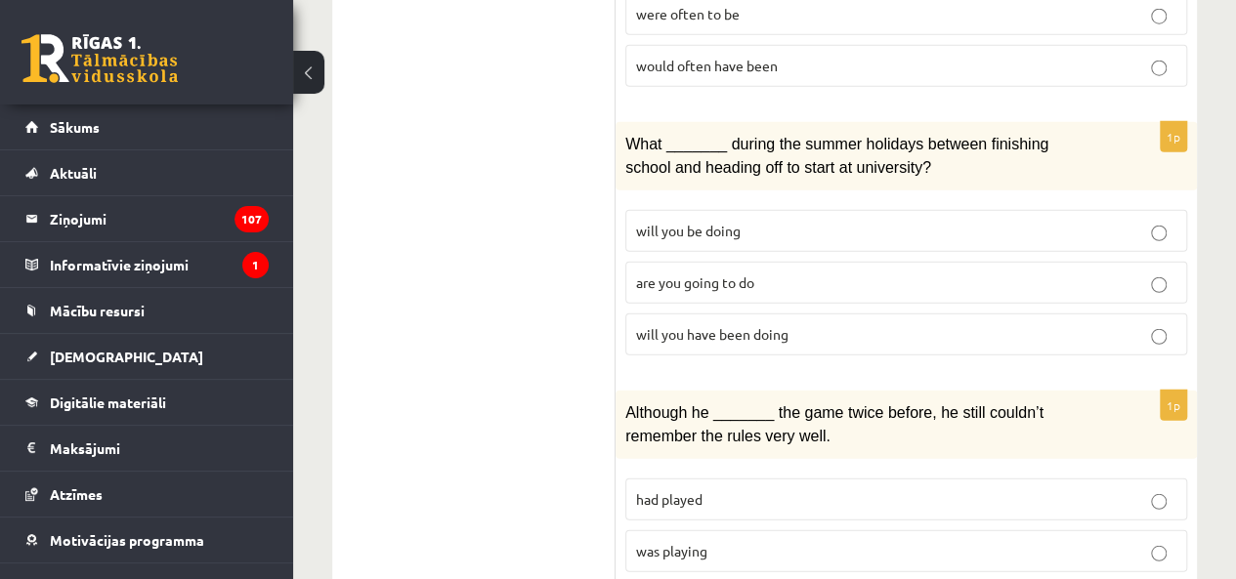
scroll to position [2508, 0]
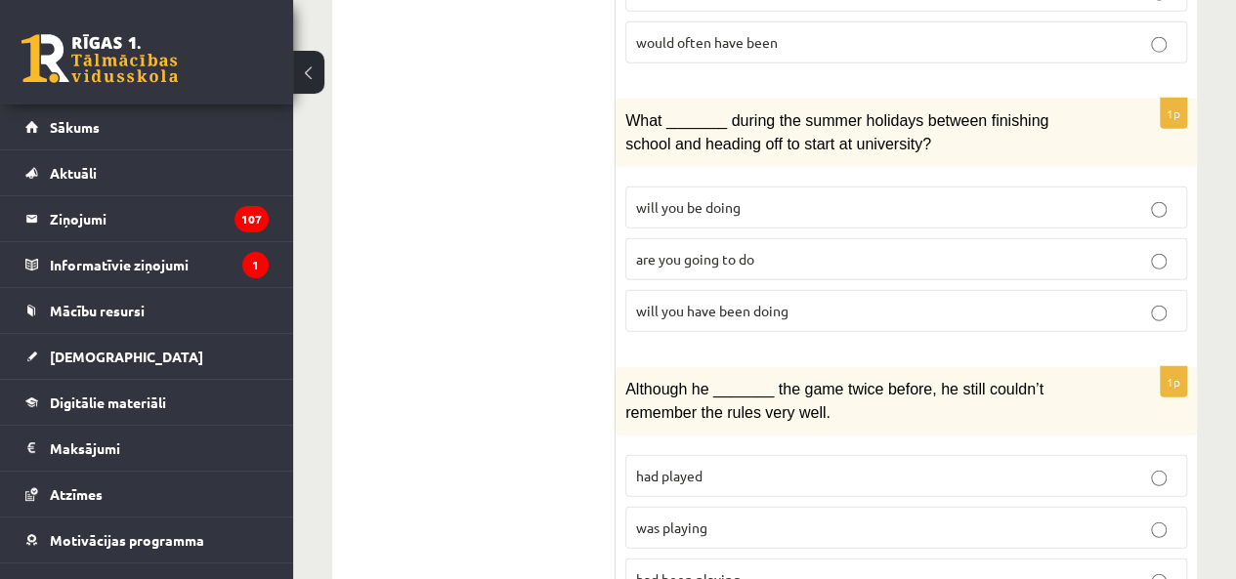
click at [874, 518] on p "was playing" at bounding box center [906, 528] width 540 height 21
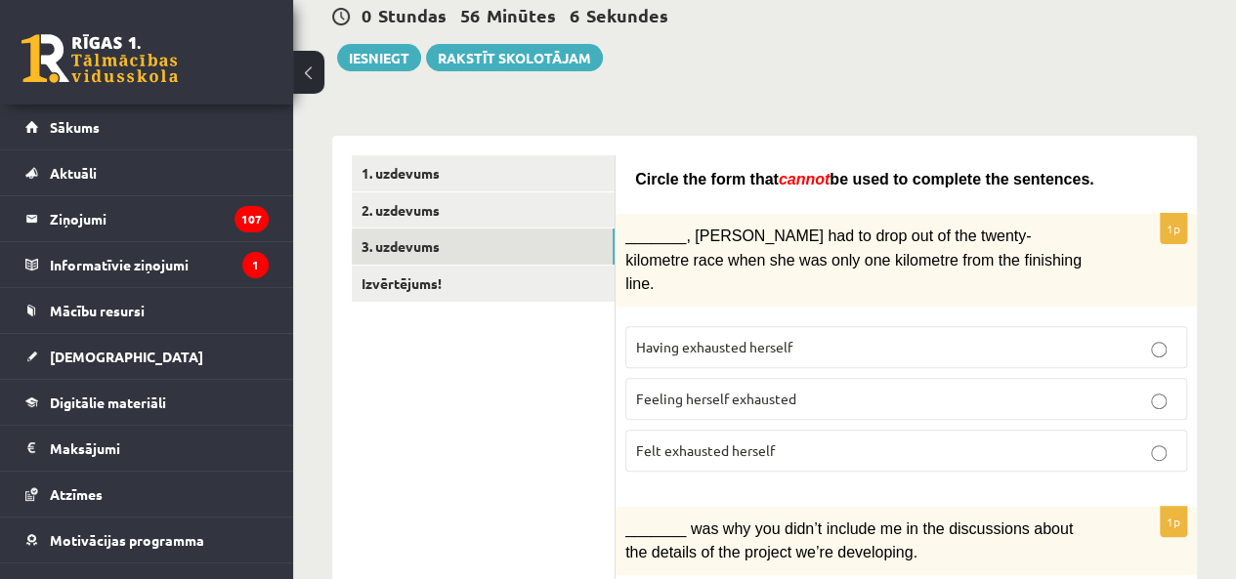
scroll to position [391, 0]
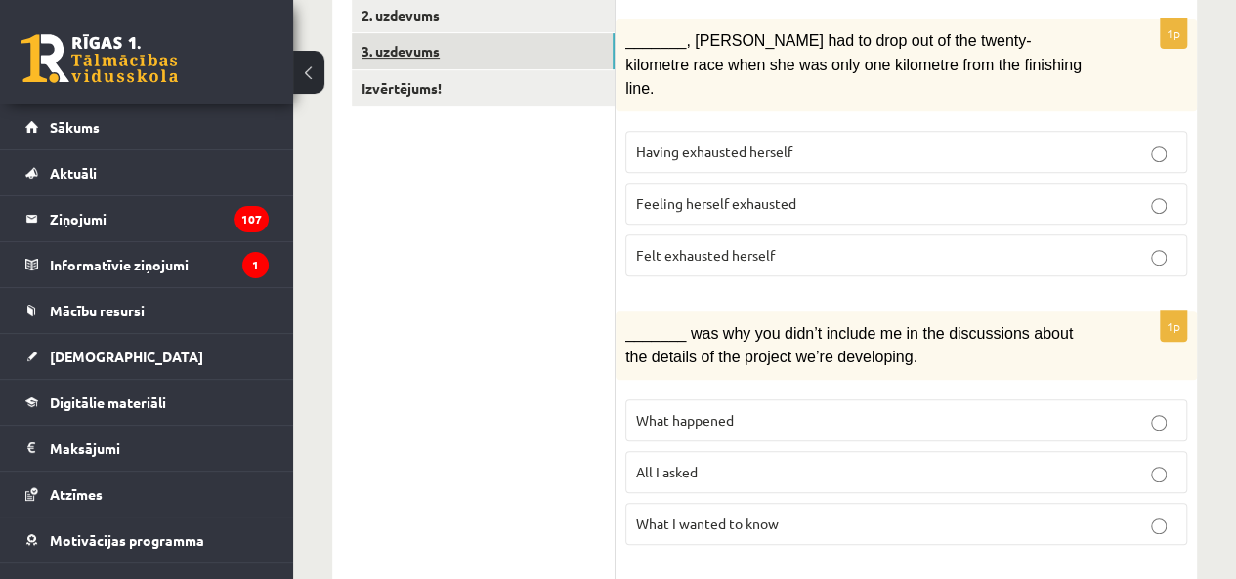
click at [422, 48] on link "3. uzdevums" at bounding box center [483, 51] width 263 height 36
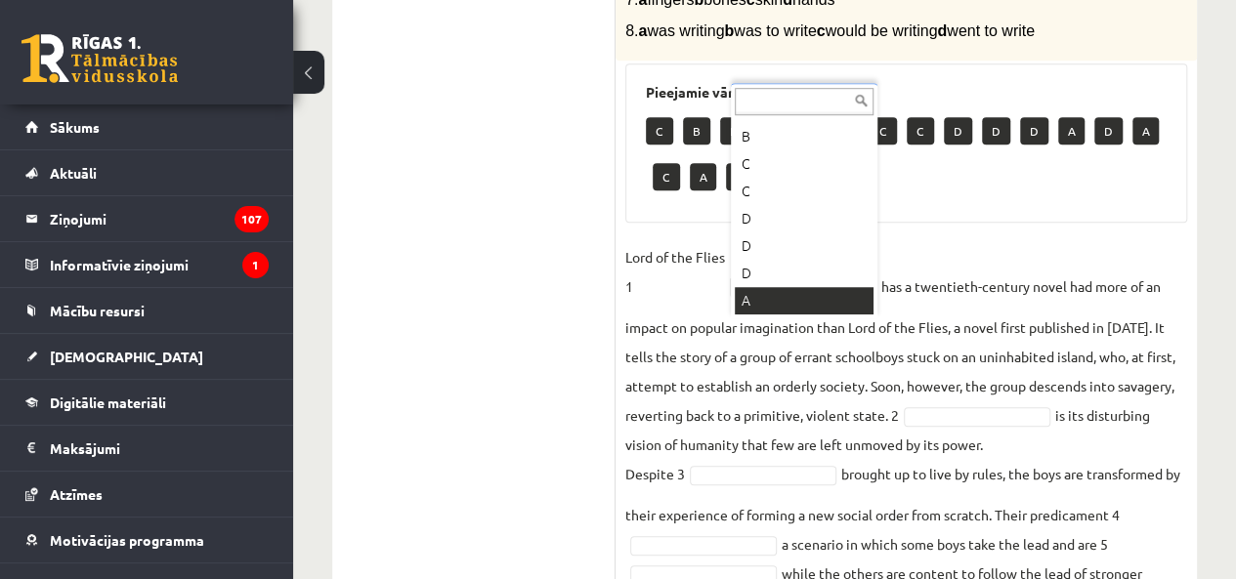
scroll to position [684, 0]
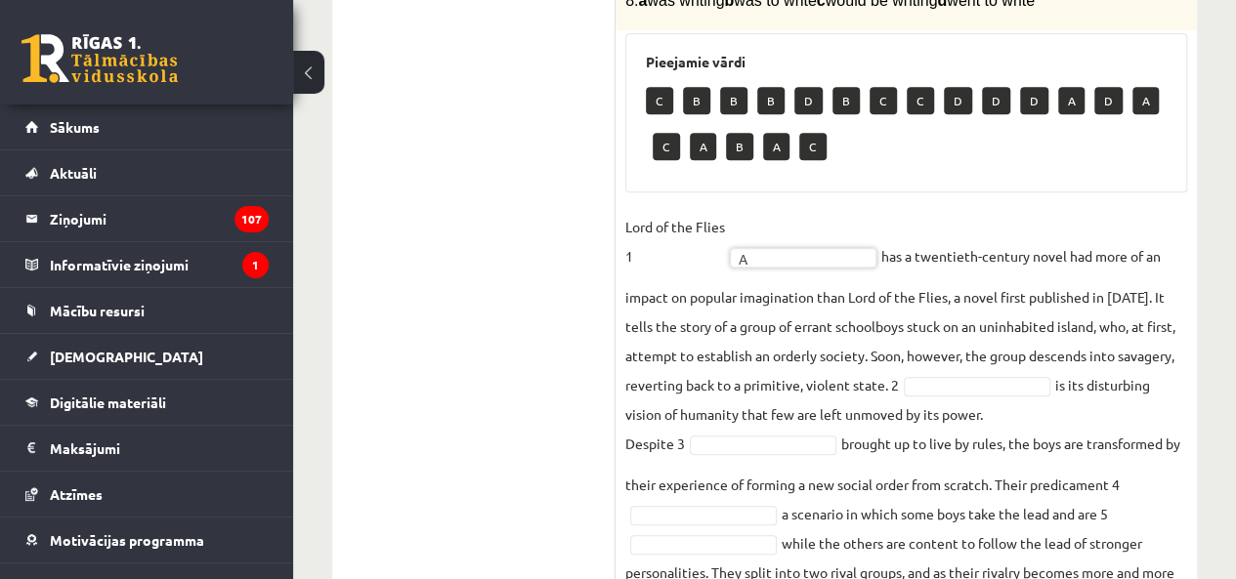
click at [774, 310] on fieldset "Lord of the Flies 1 A * has a twentieth-century novel had more of an impact on …" at bounding box center [906, 508] width 562 height 592
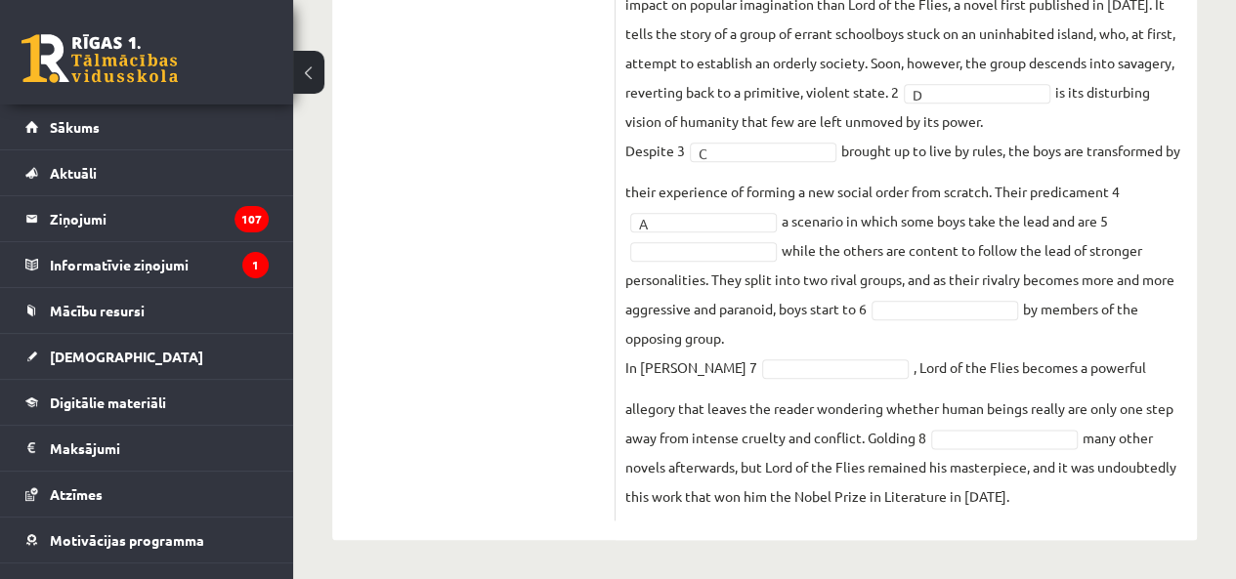
click at [695, 300] on fieldset "Lord of the Flies 1 C * has a twentieth-century novel had more of an impact on …" at bounding box center [906, 215] width 562 height 592
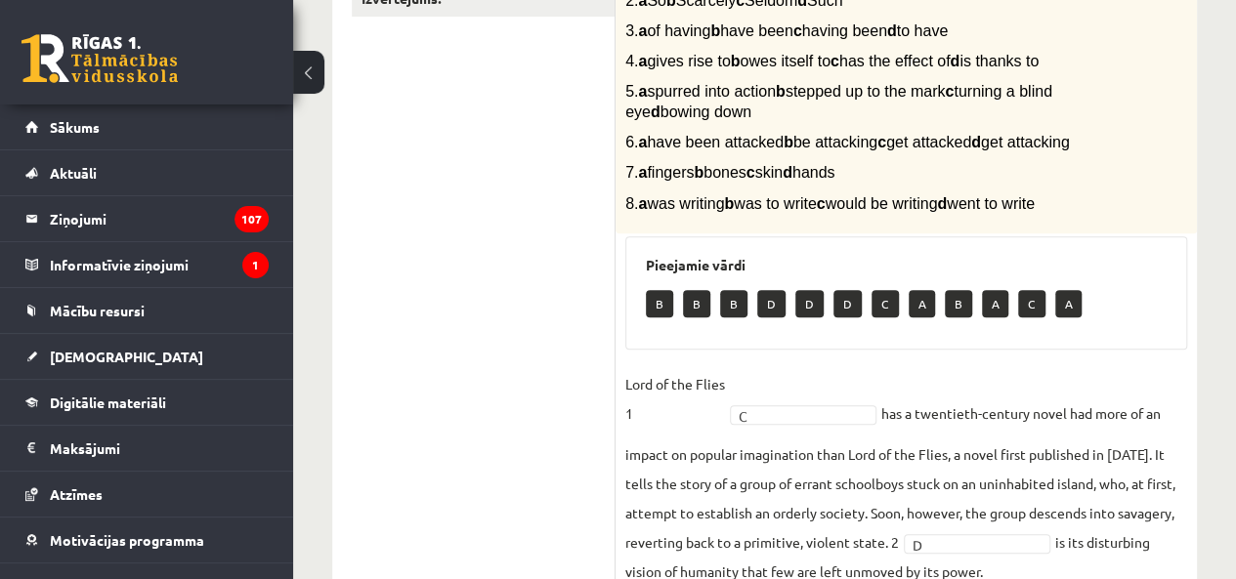
scroll to position [0, 0]
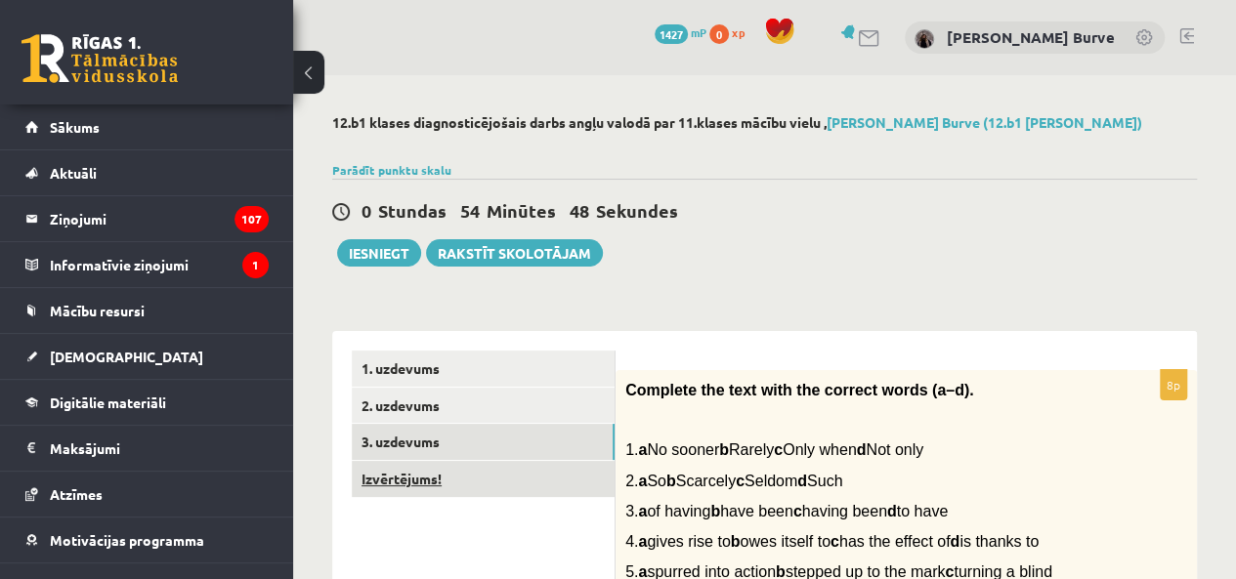
click at [438, 470] on link "Izvērtējums!" at bounding box center [483, 479] width 263 height 36
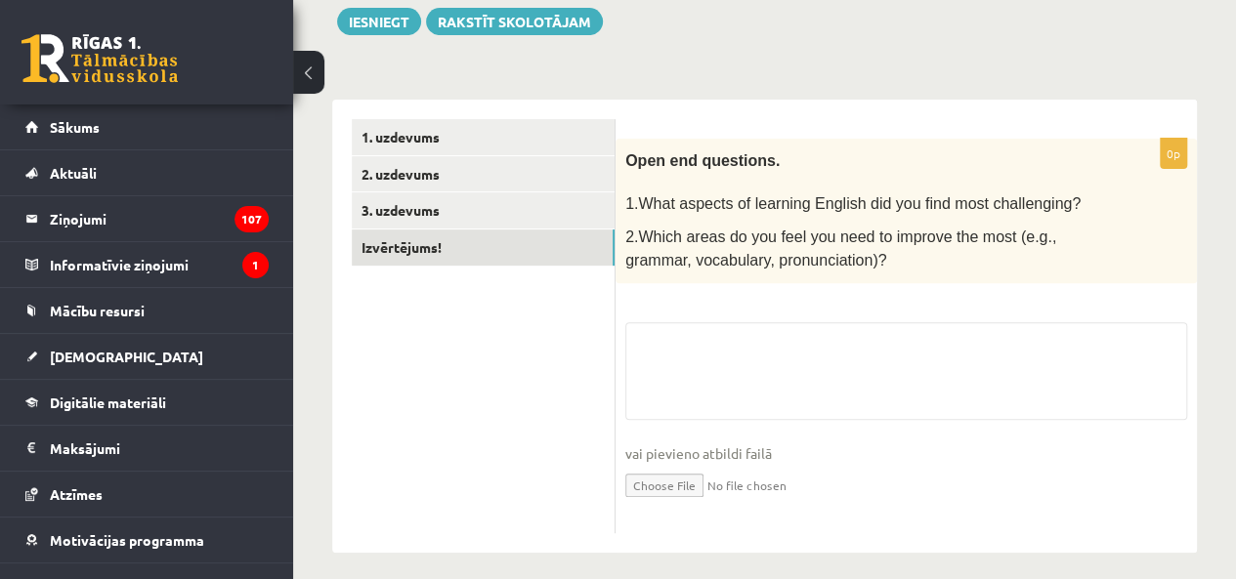
scroll to position [240, 0]
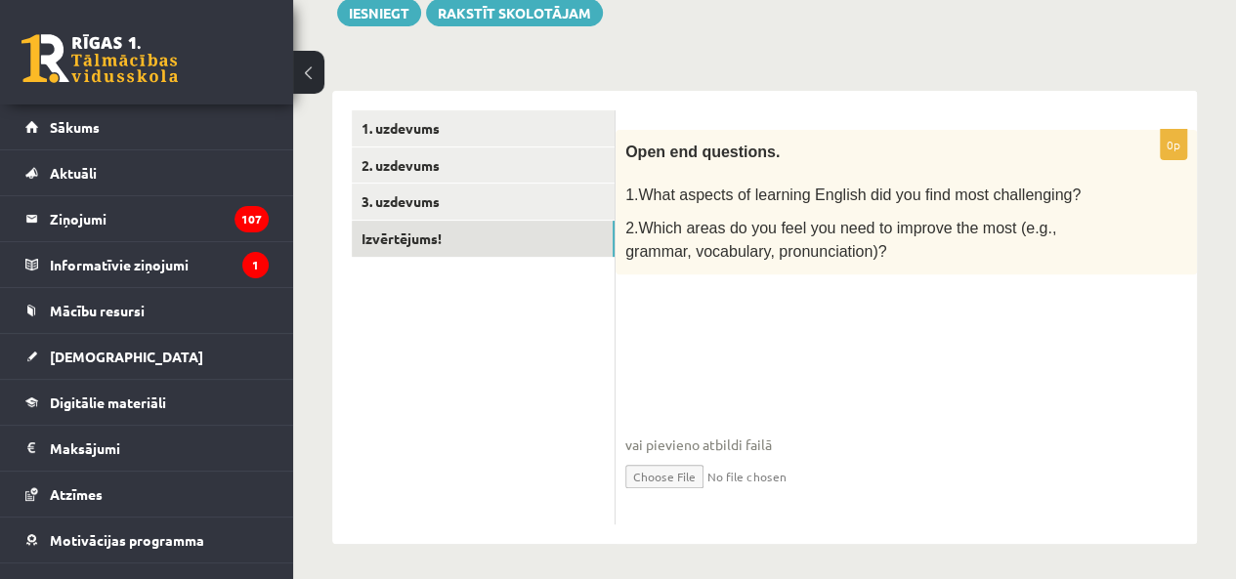
click at [764, 357] on fieldset "vai pievieno atbildi failā Iesniegtā atbilde" at bounding box center [906, 414] width 562 height 201
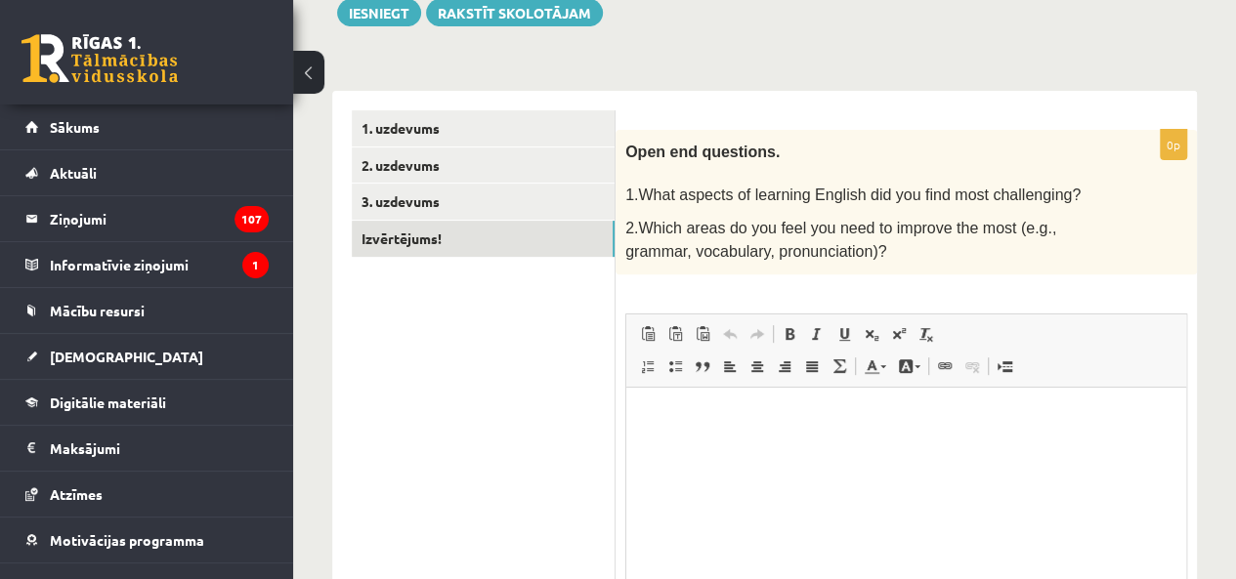
scroll to position [0, 0]
click at [779, 446] on html at bounding box center [906, 417] width 560 height 60
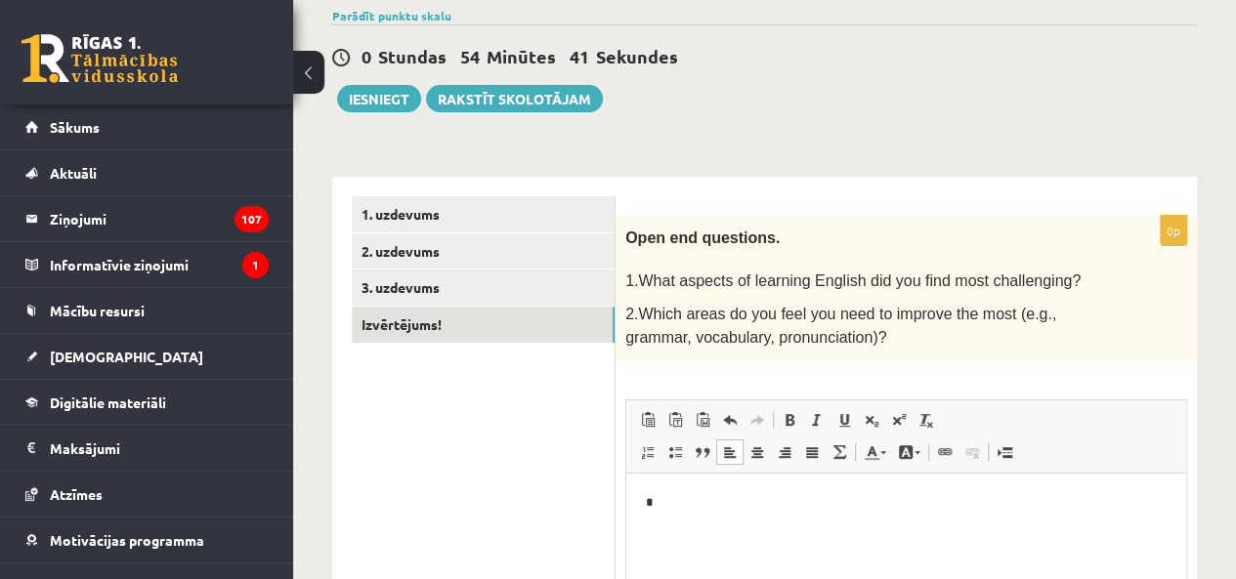
scroll to position [45, 0]
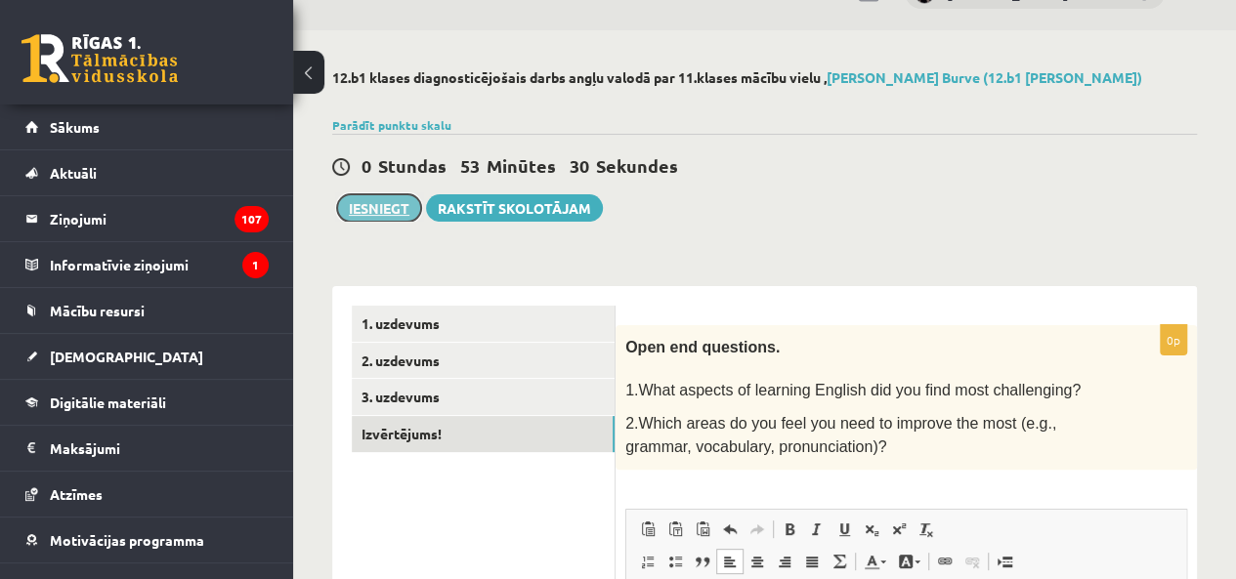
click at [380, 200] on button "Iesniegt" at bounding box center [379, 207] width 84 height 27
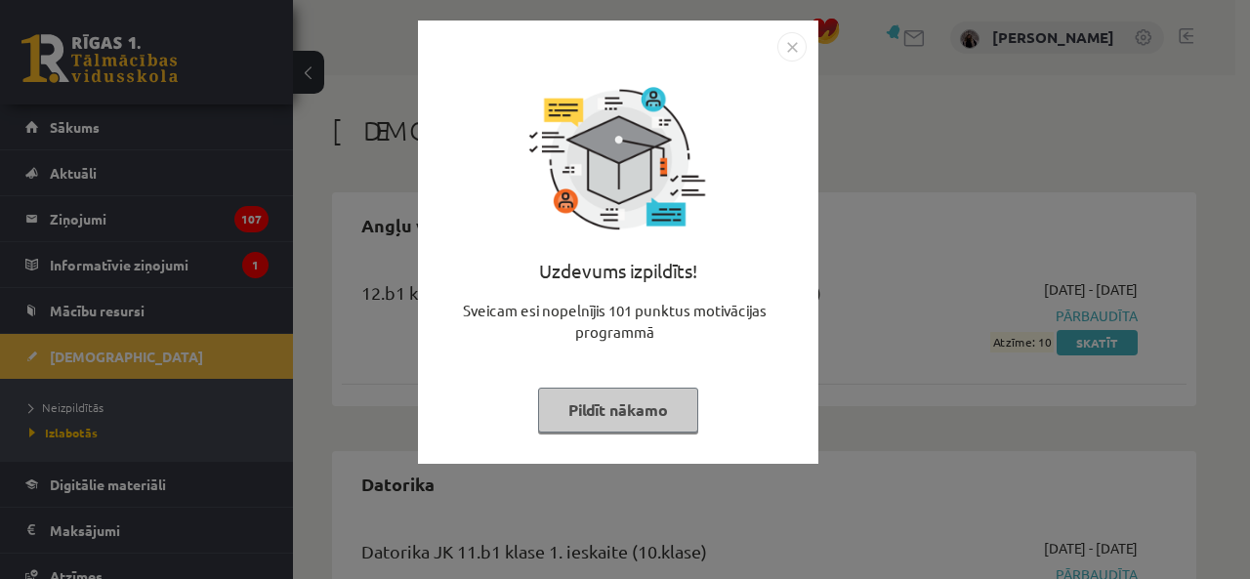
click at [631, 403] on button "Pildīt nākamo" at bounding box center [618, 410] width 160 height 45
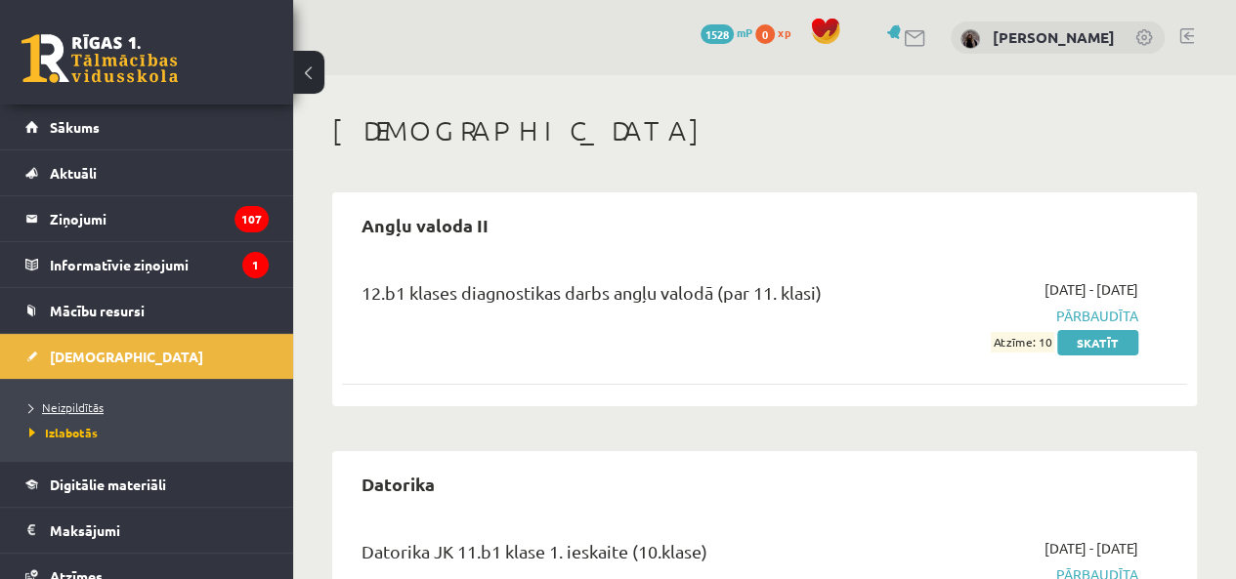
click at [37, 403] on span "Neizpildītās" at bounding box center [66, 408] width 74 height 16
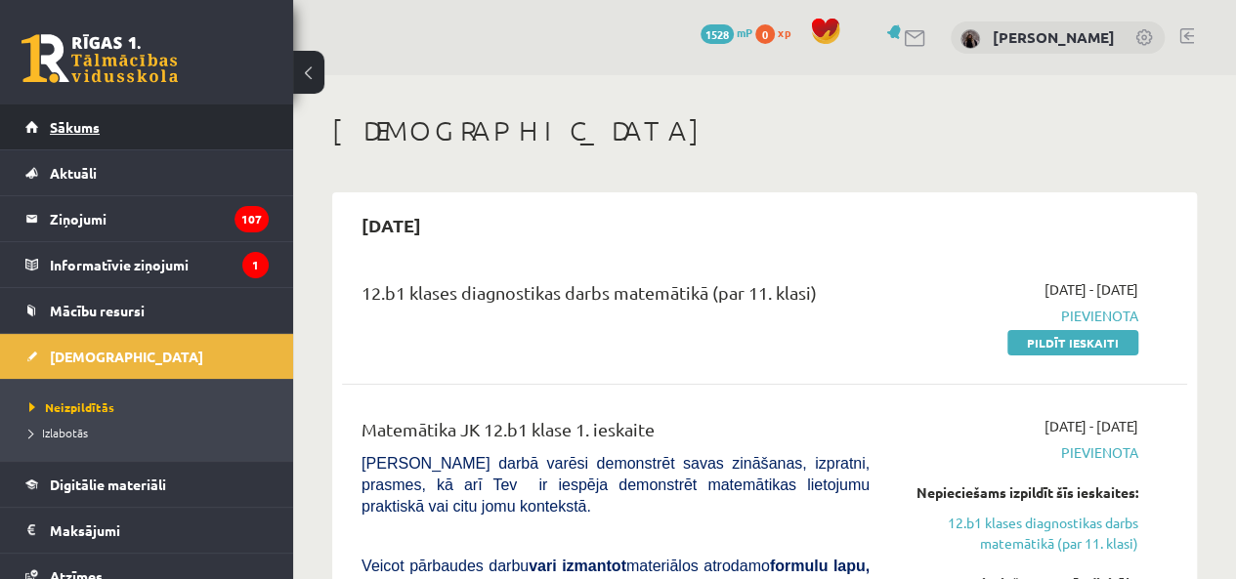
click at [78, 127] on span "Sākums" at bounding box center [75, 127] width 50 height 18
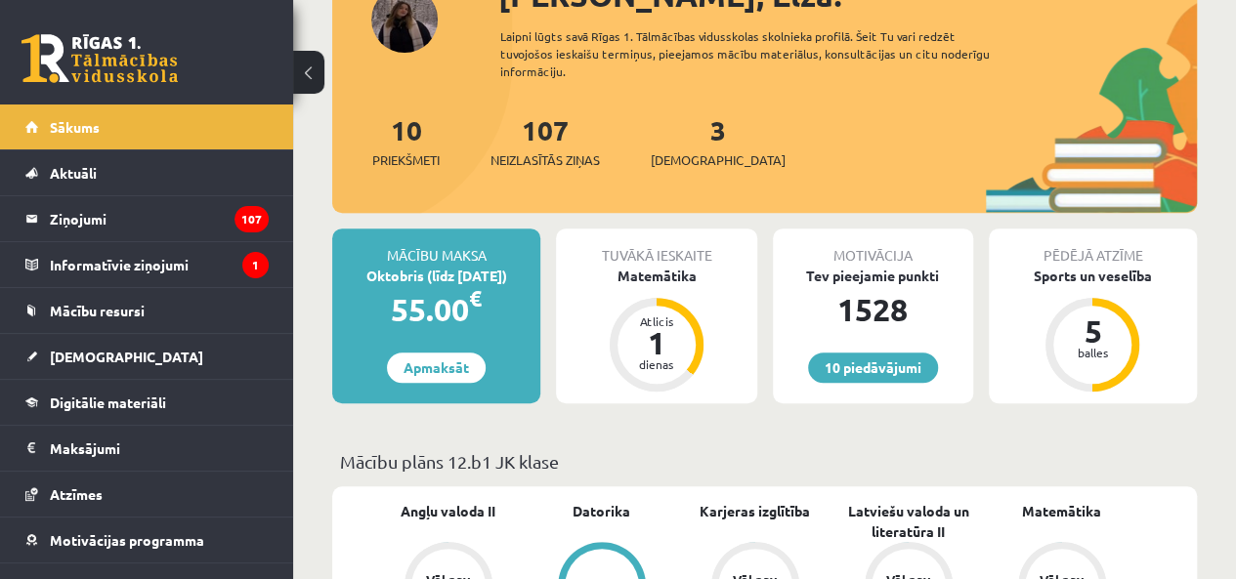
scroll to position [293, 0]
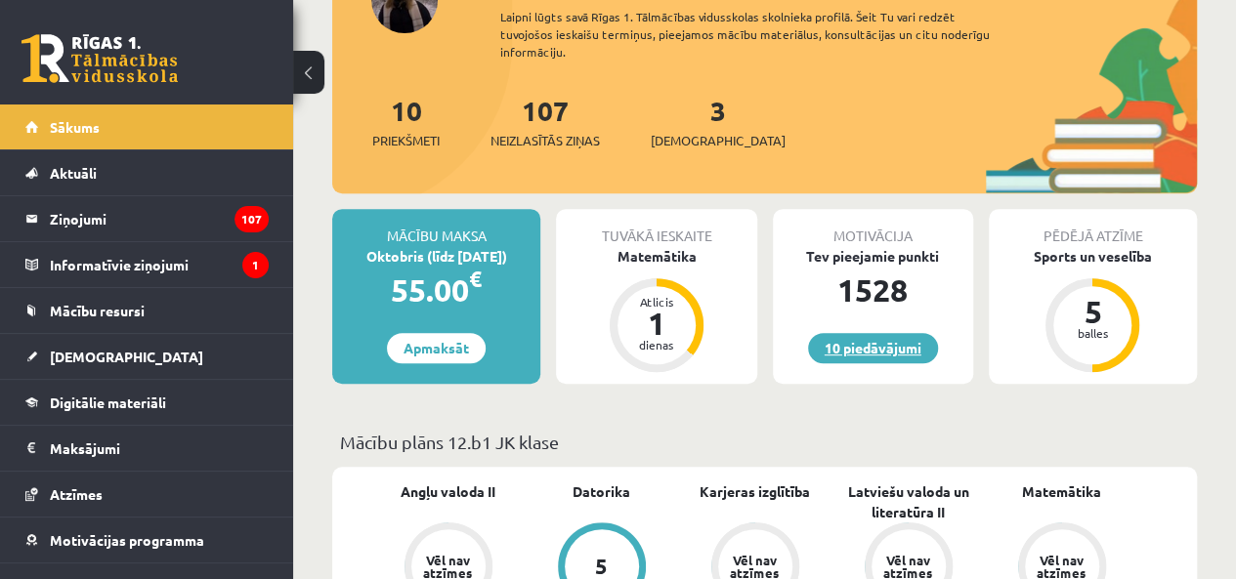
click at [862, 335] on link "10 piedāvājumi" at bounding box center [873, 348] width 130 height 30
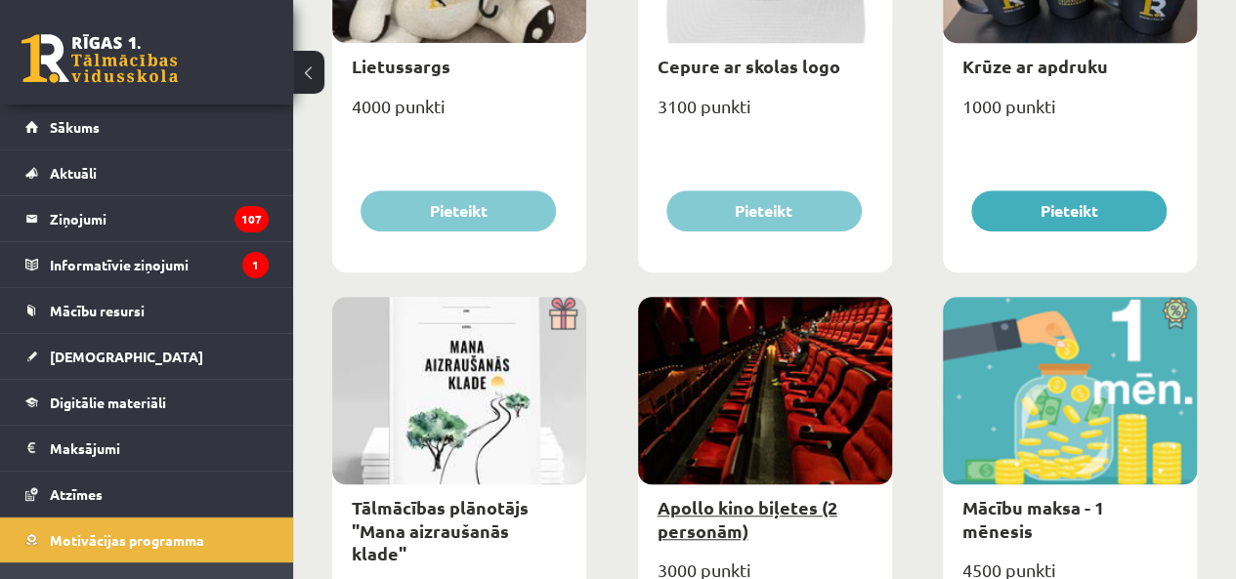
scroll to position [293, 0]
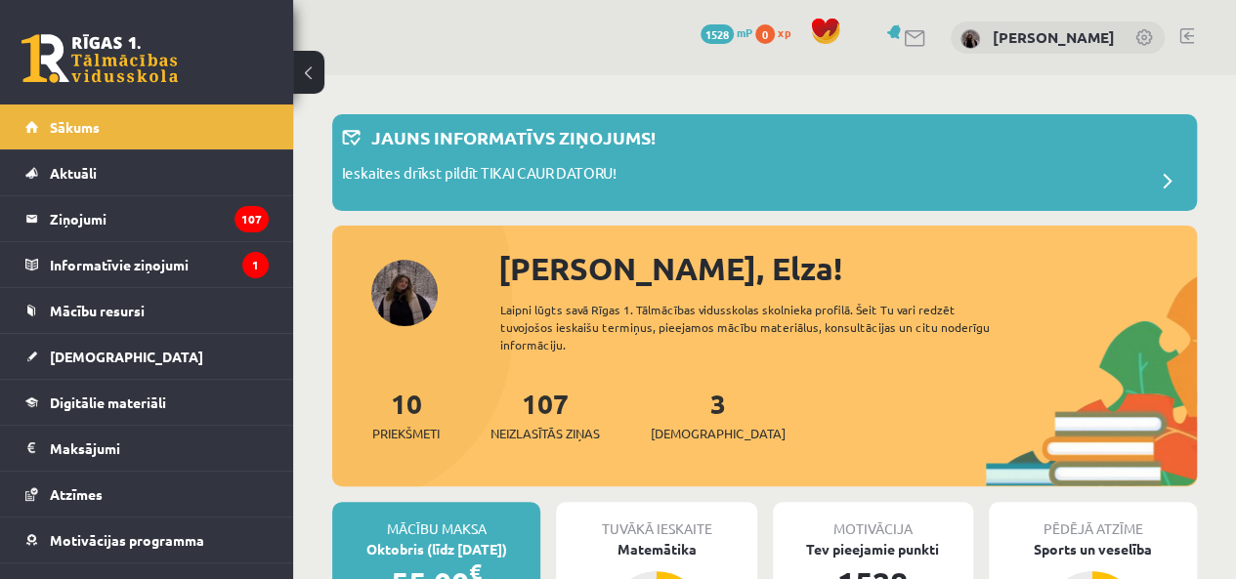
click at [1190, 28] on link at bounding box center [1186, 36] width 15 height 16
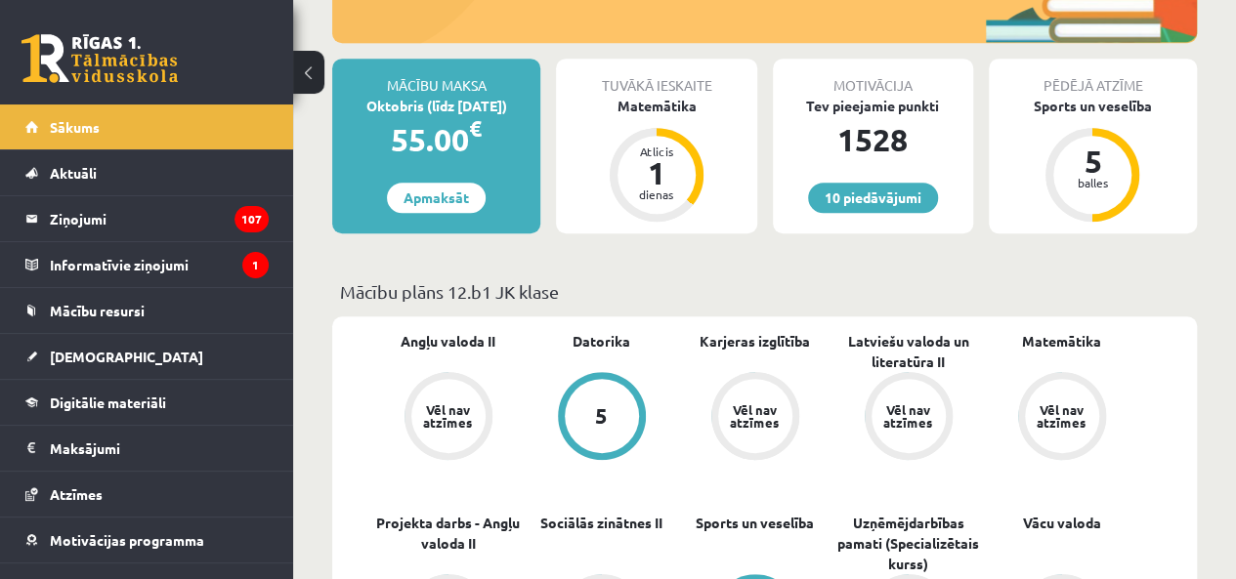
scroll to position [586, 0]
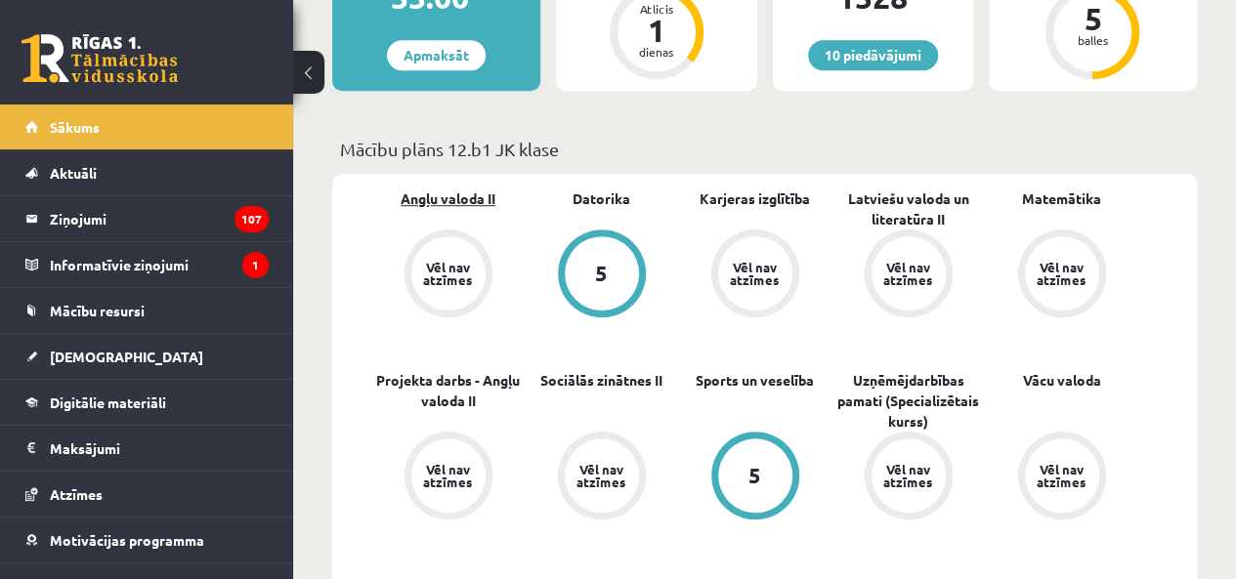
click at [455, 199] on link "Angļu valoda II" at bounding box center [447, 199] width 95 height 21
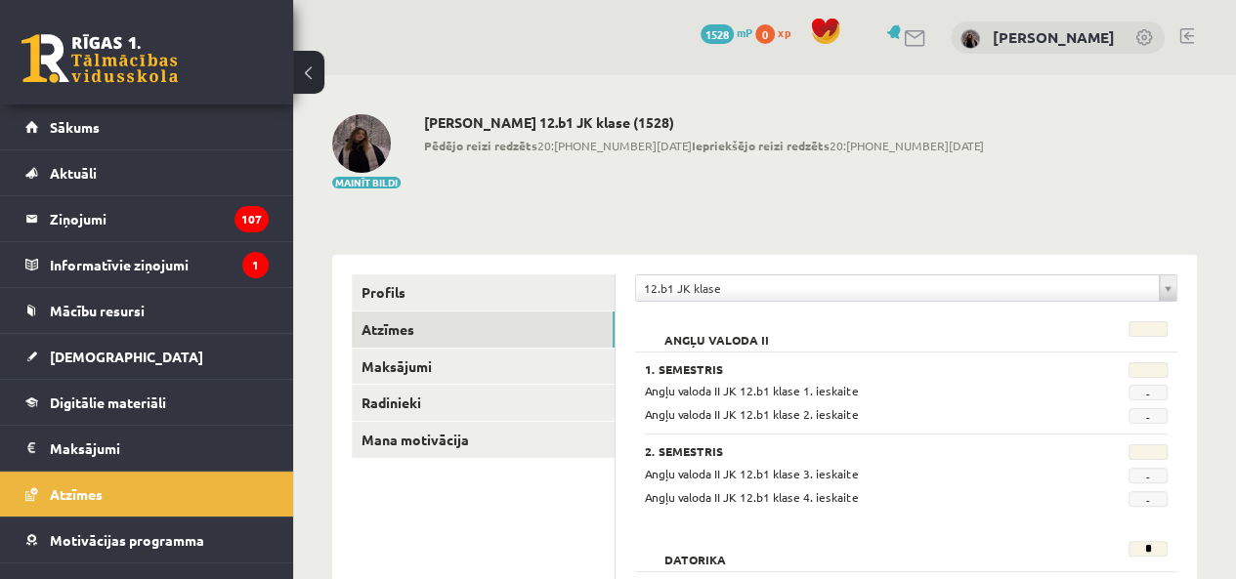
scroll to position [98, 0]
